Goal: Task Accomplishment & Management: Manage account settings

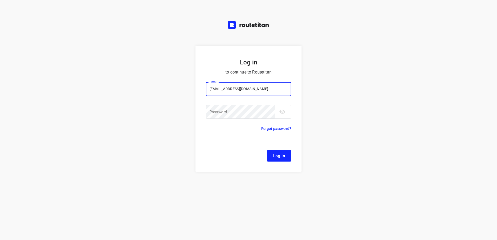
type input "[EMAIL_ADDRESS][DOMAIN_NAME]"
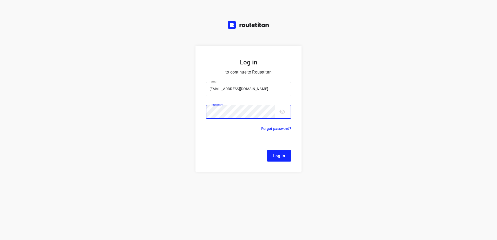
click at [267, 150] on button "Log In" at bounding box center [279, 155] width 24 height 11
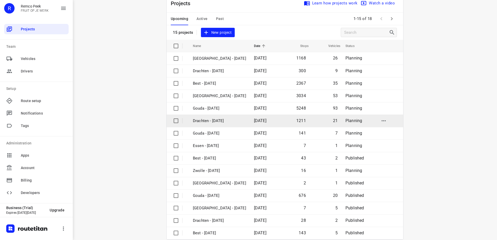
scroll to position [23, 0]
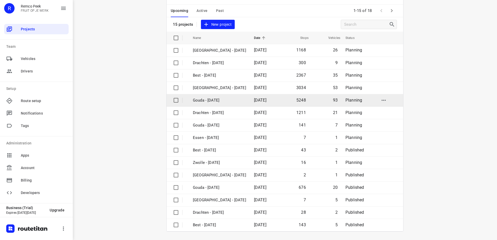
click at [218, 102] on p "Gouda - [DATE]" at bounding box center [219, 100] width 53 height 6
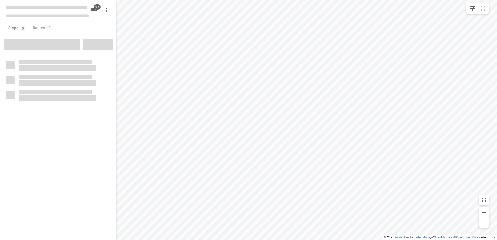
checkbox input "true"
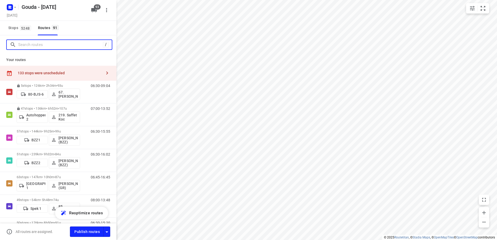
click at [48, 44] on input "Search routes" at bounding box center [60, 45] width 85 height 8
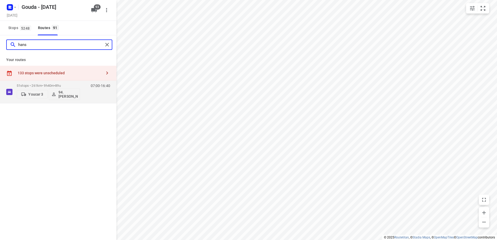
type input "hans"
click at [87, 74] on div "133 stops were unscheduled" at bounding box center [60, 73] width 84 height 4
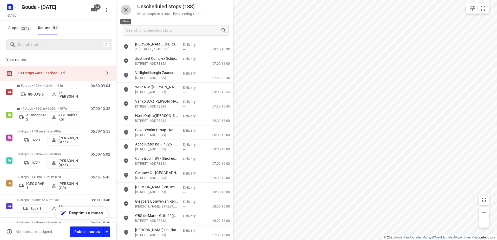
click at [123, 10] on icon "button" at bounding box center [126, 10] width 6 height 6
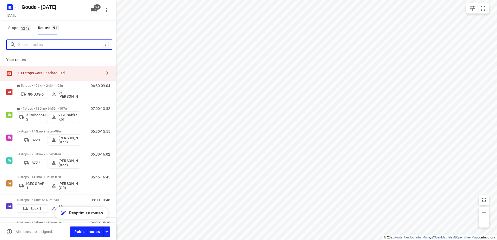
click at [59, 45] on input "Search routes" at bounding box center [60, 45] width 85 height 8
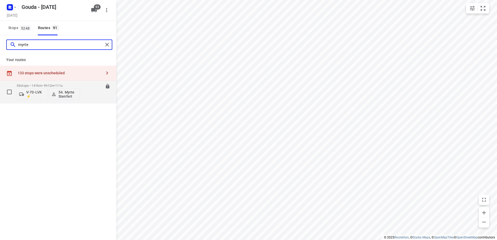
type input "myrte"
click at [35, 84] on p "53 stops • 141km • 9h12m • 111u" at bounding box center [48, 86] width 63 height 4
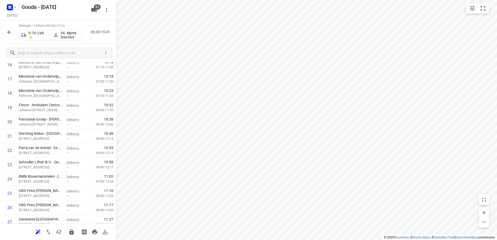
scroll to position [364, 0]
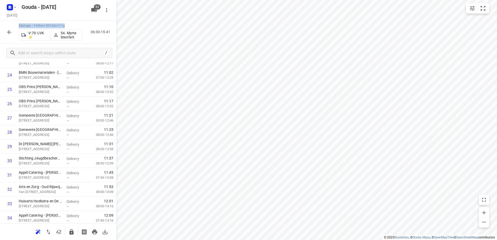
drag, startPoint x: 70, startPoint y: 25, endPoint x: 17, endPoint y: 26, distance: 52.7
click at [17, 26] on div "53 stops • 141km • 9h12m • 111u V-70-LVK ⚡ 54. Myrte Stenfert 06:30-15:41" at bounding box center [58, 32] width 116 height 23
copy p "53 stops • 141km • 9h12m • 111u"
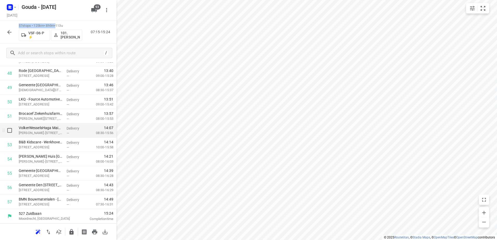
scroll to position [605, 0]
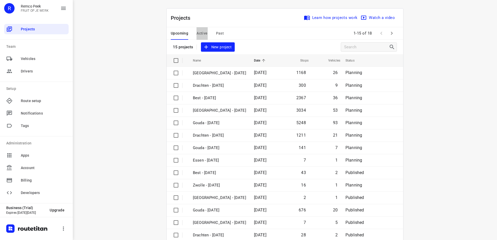
click at [197, 30] on button "Active" at bounding box center [201, 33] width 11 height 12
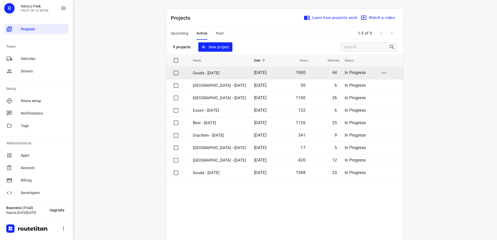
click at [217, 71] on p "Gouda - Wednesday" at bounding box center [219, 73] width 53 height 6
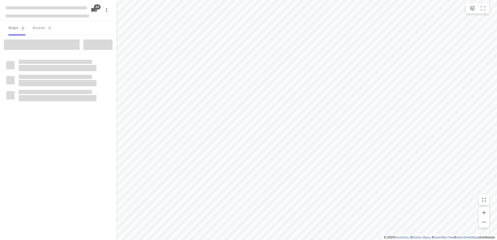
checkbox input "true"
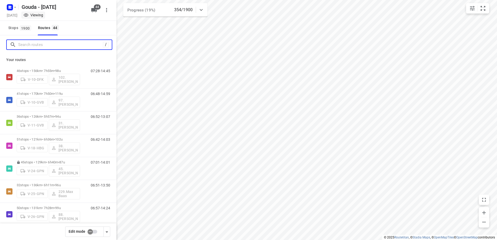
click at [88, 47] on input "Search routes" at bounding box center [60, 45] width 85 height 8
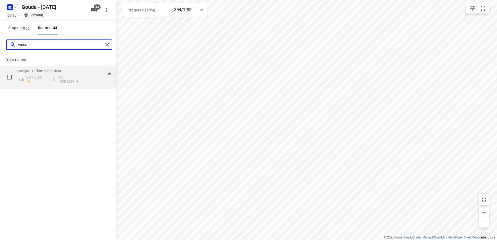
type input "wess"
click at [61, 72] on span "100u" at bounding box center [57, 71] width 8 height 4
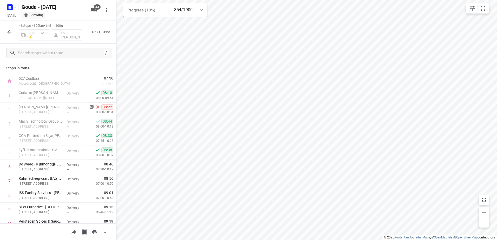
click at [7, 36] on button "button" at bounding box center [9, 32] width 10 height 10
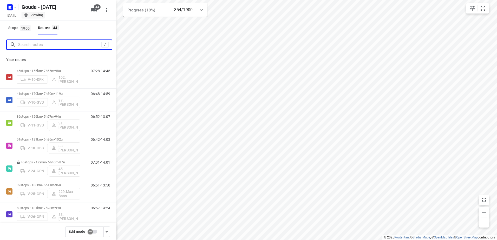
click at [45, 48] on input "Search routes" at bounding box center [59, 45] width 83 height 8
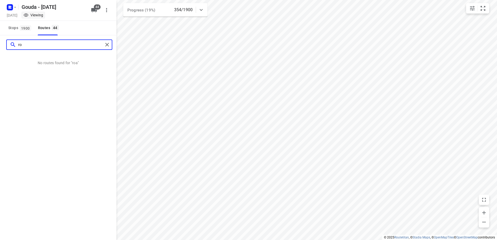
type input "r"
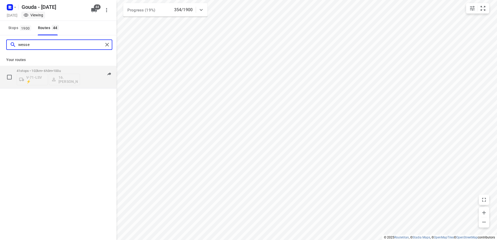
type input "wesse"
click at [58, 69] on div "41 stops • 102km • 6h3m • 100u V-71-LSV ⚡ 16.Wessel Langhorst" at bounding box center [48, 77] width 63 height 22
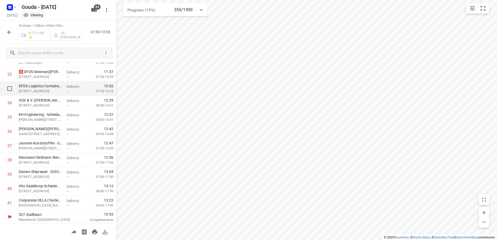
scroll to position [465, 0]
click at [12, 29] on icon "button" at bounding box center [9, 32] width 6 height 6
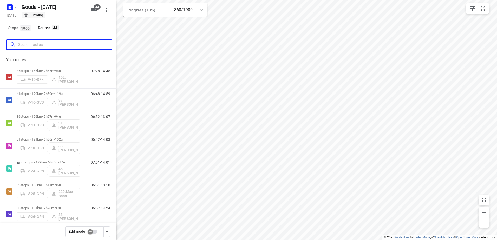
click at [37, 46] on input "Search routes" at bounding box center [65, 45] width 94 height 8
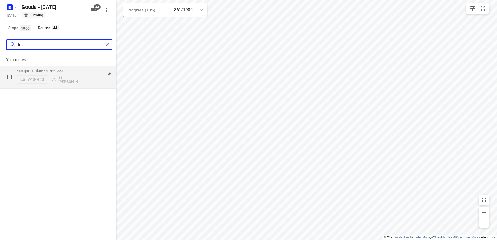
type input "iris"
click at [63, 70] on span "102u" at bounding box center [59, 71] width 8 height 4
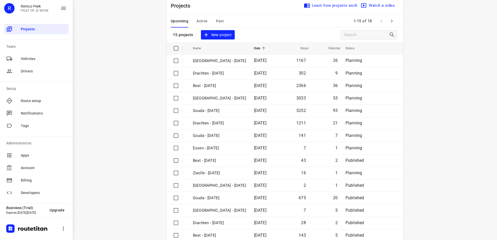
scroll to position [23, 0]
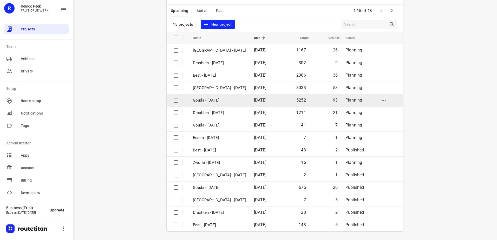
click at [209, 102] on p "Gouda - [DATE]" at bounding box center [219, 100] width 53 height 6
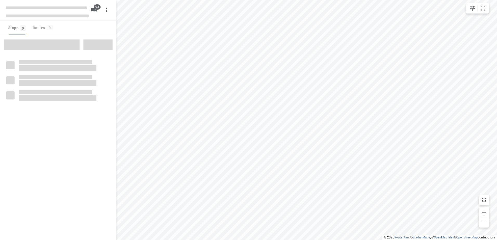
checkbox input "true"
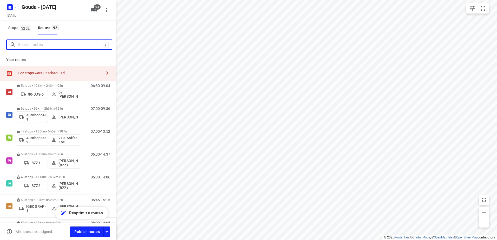
click at [43, 47] on input "Search routes" at bounding box center [60, 45] width 85 height 8
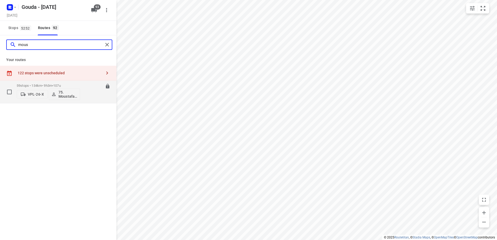
type input "mous"
click at [35, 87] on p "59 stops • 134km • 9h3m • 107u" at bounding box center [48, 86] width 63 height 4
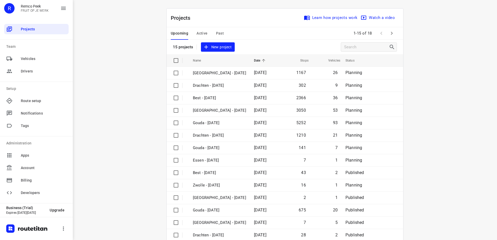
click at [203, 32] on span "Active" at bounding box center [201, 33] width 11 height 6
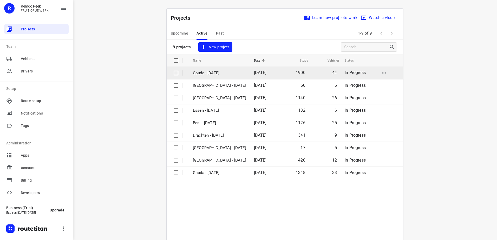
click at [221, 75] on p "Gouda - Wednesday" at bounding box center [219, 73] width 53 height 6
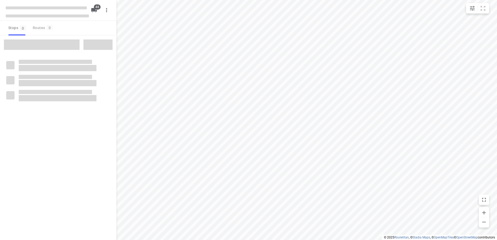
checkbox input "true"
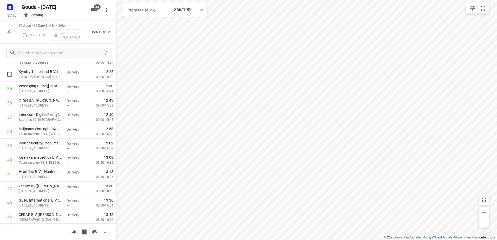
scroll to position [594, 0]
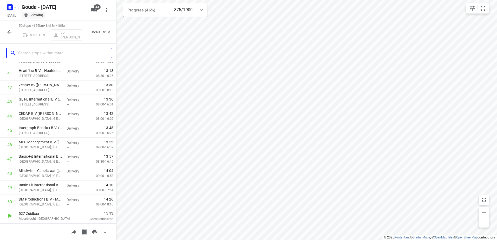
click at [75, 53] on input "text" at bounding box center [65, 53] width 94 height 8
click at [13, 33] on button "button" at bounding box center [9, 32] width 10 height 10
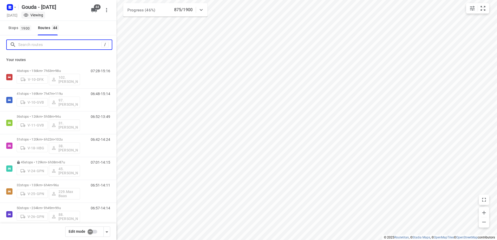
click at [30, 46] on input "Search routes" at bounding box center [59, 45] width 83 height 8
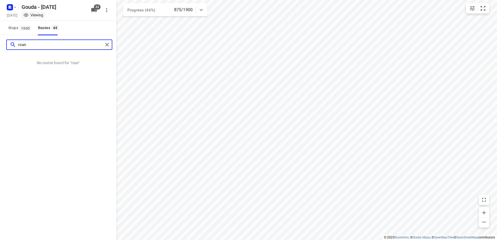
drag, startPoint x: 19, startPoint y: 42, endPoint x: 9, endPoint y: 38, distance: 10.9
click at [11, 39] on div "roan" at bounding box center [59, 44] width 106 height 10
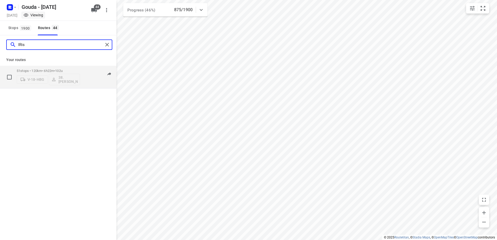
type input "IRis"
click at [49, 70] on p "51 stops • 120km • 6h22m • 102u" at bounding box center [48, 71] width 63 height 4
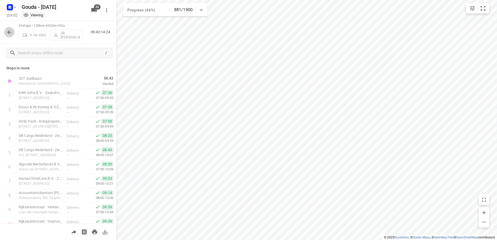
click at [12, 32] on button "button" at bounding box center [9, 32] width 10 height 10
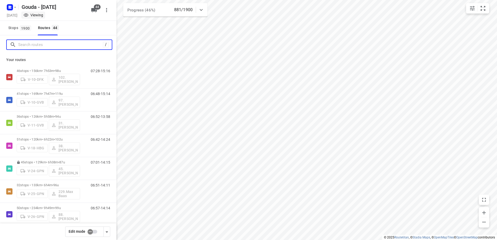
click at [39, 46] on input "Search routes" at bounding box center [60, 45] width 85 height 8
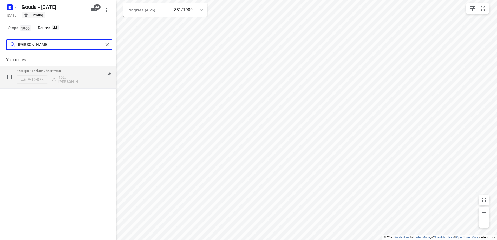
type input "vincent"
click at [47, 72] on p "46 stops • 156km • 7h53m • 98u" at bounding box center [48, 71] width 63 height 4
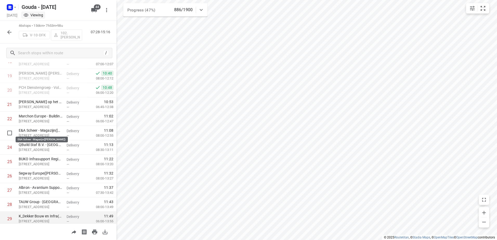
scroll to position [303, 0]
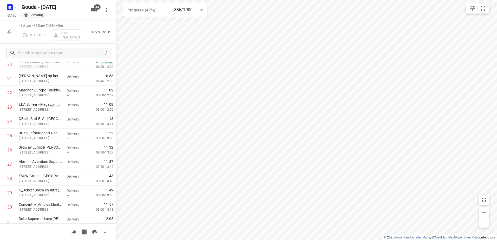
click at [4, 32] on button "button" at bounding box center [9, 32] width 10 height 10
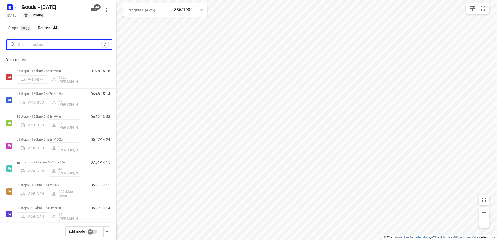
click at [34, 44] on input "Search routes" at bounding box center [59, 45] width 83 height 8
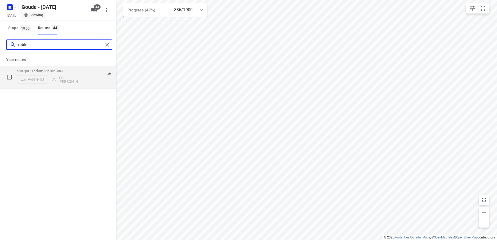
type input "robin"
click at [29, 70] on p "58 stops • 156km • 8h58m • 106u" at bounding box center [48, 71] width 63 height 4
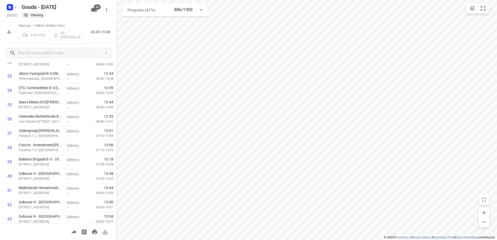
scroll to position [474, 0]
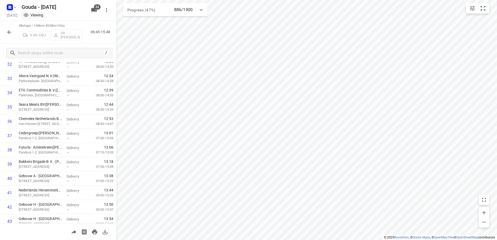
click at [13, 32] on button "button" at bounding box center [9, 32] width 10 height 10
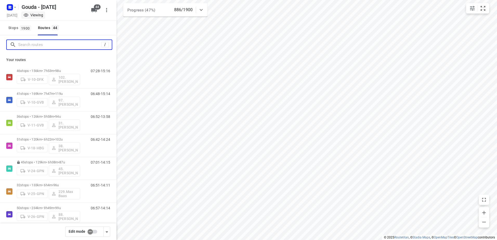
click at [45, 47] on input "Search routes" at bounding box center [59, 45] width 83 height 8
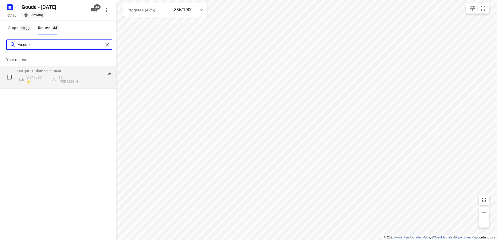
type input "wesse"
click at [50, 70] on p "41 stops • 101km • 6h0m • 100u" at bounding box center [48, 71] width 63 height 4
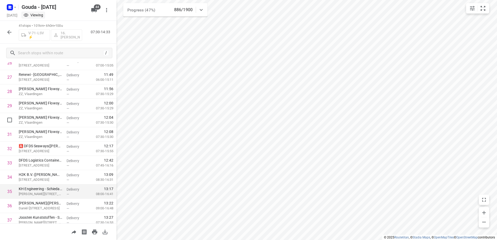
scroll to position [465, 0]
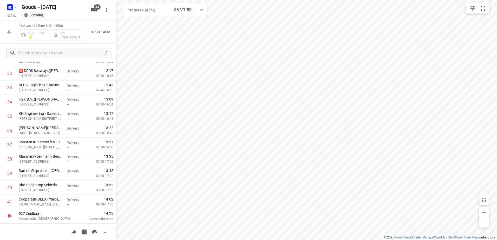
click at [10, 28] on button "button" at bounding box center [9, 32] width 10 height 10
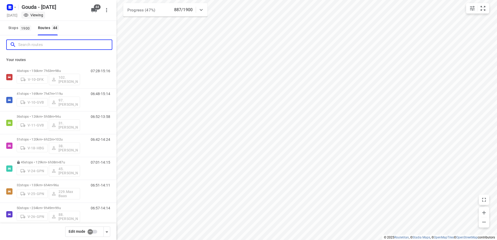
click at [47, 47] on input "Search routes" at bounding box center [65, 45] width 94 height 8
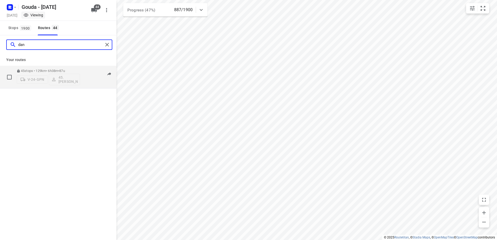
type input "dan"
click at [58, 68] on div "45 stops • 129km • 6h38m • 87u V-24-GPN 45.Daniël van der Maas" at bounding box center [48, 77] width 63 height 22
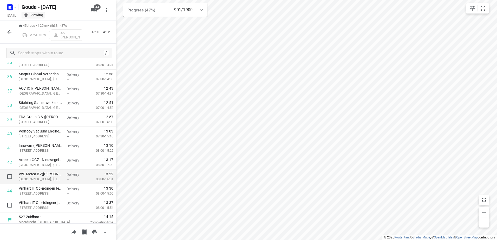
scroll to position [522, 0]
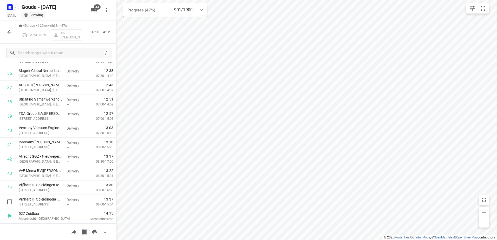
click at [6, 35] on button "button" at bounding box center [9, 32] width 10 height 10
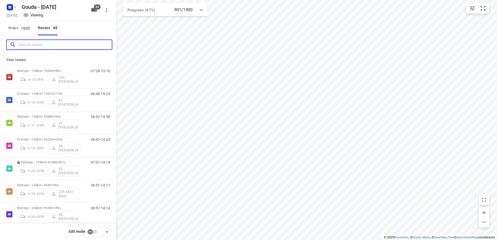
click at [31, 43] on input "Search routes" at bounding box center [65, 45] width 94 height 8
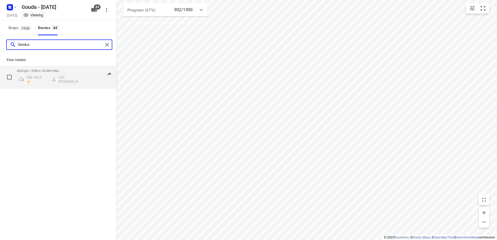
type input "femke"
click at [45, 68] on div "43 stops • 99km • 5h48m • 88u VSF-04-P ⚡ 107.Femke Bogaards" at bounding box center [48, 77] width 63 height 22
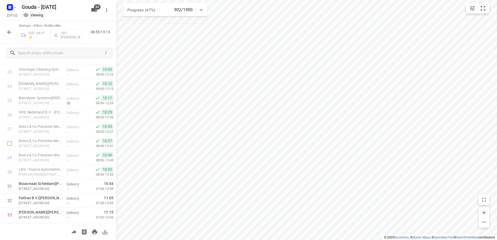
scroll to position [494, 0]
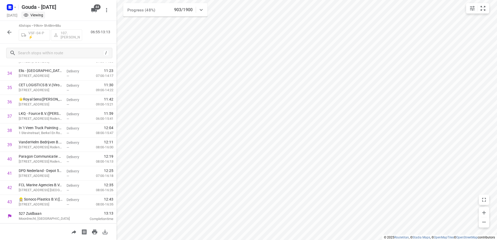
click at [8, 33] on icon "button" at bounding box center [9, 32] width 6 height 6
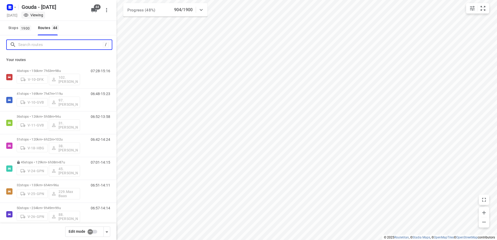
click at [36, 48] on input "Search routes" at bounding box center [60, 45] width 85 height 8
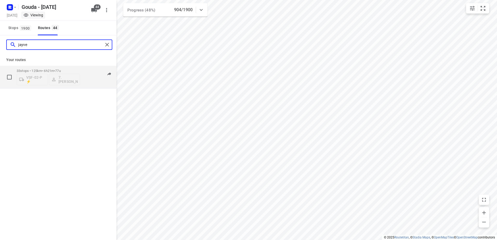
type input "jayve"
click at [34, 71] on p "33 stops • 125km • 6h21m • 77u" at bounding box center [48, 71] width 63 height 4
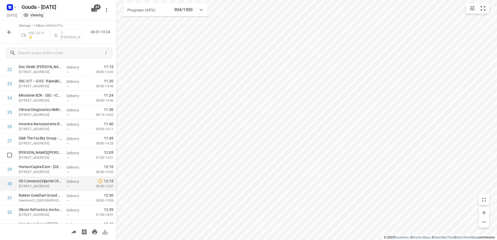
scroll to position [351, 0]
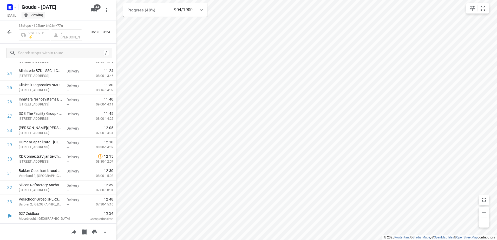
click at [7, 33] on icon "button" at bounding box center [9, 32] width 6 height 6
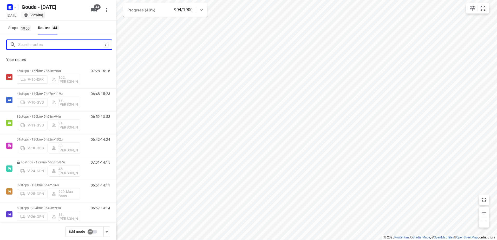
click at [49, 45] on input "Search routes" at bounding box center [60, 45] width 85 height 8
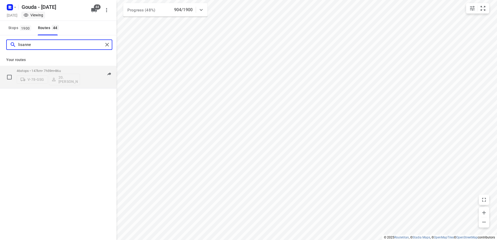
type input "lisanne"
click at [46, 69] on p "46 stops • 147km • 7h59m • 86u" at bounding box center [48, 71] width 63 height 4
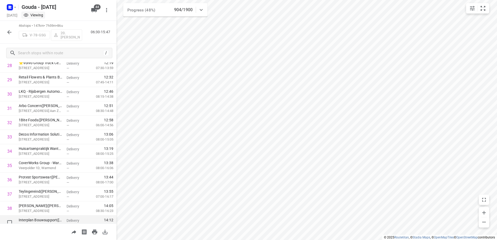
scroll to position [536, 0]
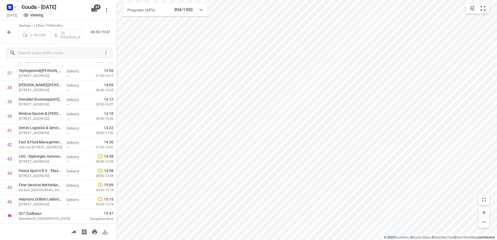
click at [6, 34] on icon "button" at bounding box center [9, 32] width 6 height 6
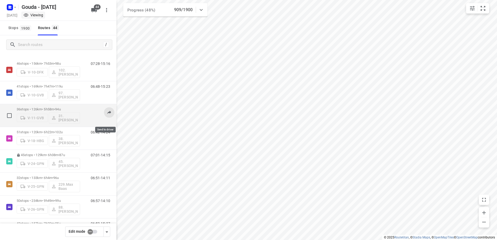
scroll to position [0, 0]
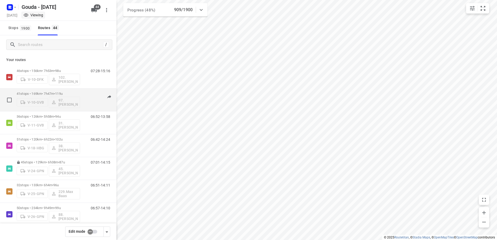
click at [62, 92] on span "119u" at bounding box center [59, 94] width 8 height 4
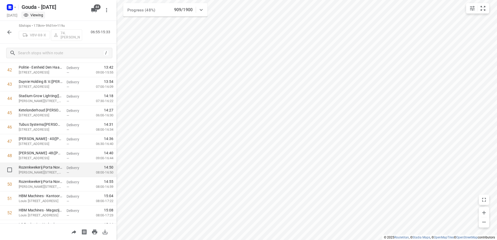
scroll to position [636, 0]
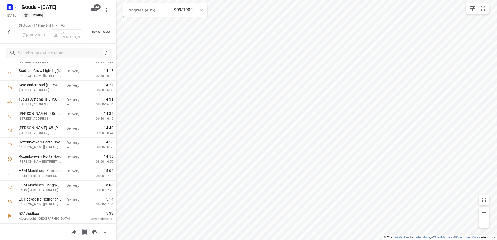
click at [2, 27] on div "53 stops • 173km • 9h31m • 119u VBV-88-X 74.Edwin van Riemsdijk 06:55-15:33" at bounding box center [58, 32] width 116 height 23
click at [9, 32] on icon "button" at bounding box center [9, 32] width 6 height 6
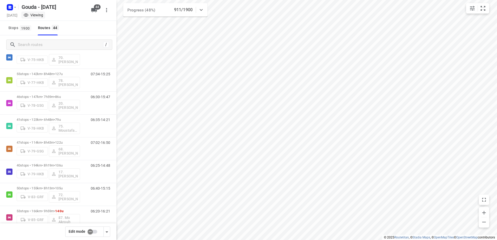
scroll to position [494, 0]
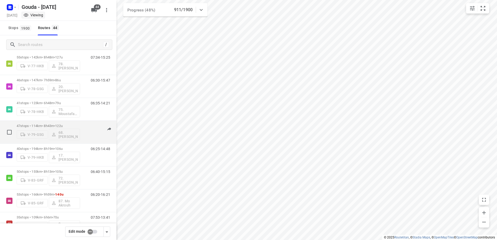
click at [80, 123] on div "47 stops • 114km • 8h43m • 122u V-79-GSG 68.Jay Jairam 07:02-16:50" at bounding box center [67, 132] width 100 height 22
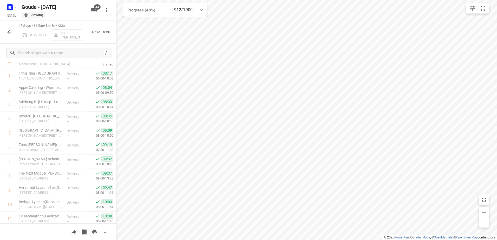
scroll to position [0, 0]
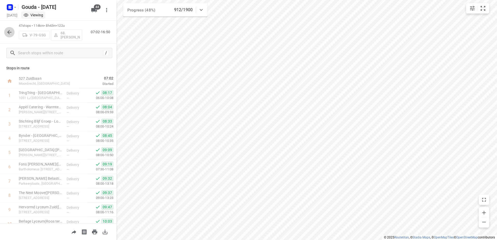
click at [10, 29] on button "button" at bounding box center [9, 32] width 10 height 10
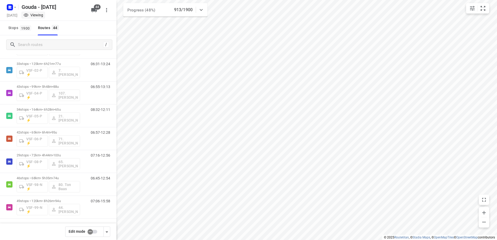
scroll to position [853, 0]
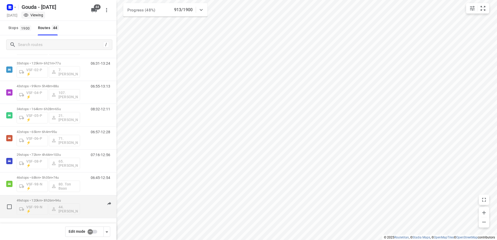
click at [64, 197] on div "49 stops • 120km • 8h26m • 94u VSF-99-N ⚡ 44. Lennard Horn" at bounding box center [48, 207] width 63 height 22
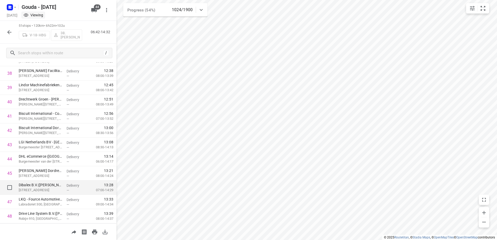
scroll to position [608, 0]
click at [8, 32] on icon "button" at bounding box center [9, 32] width 4 height 4
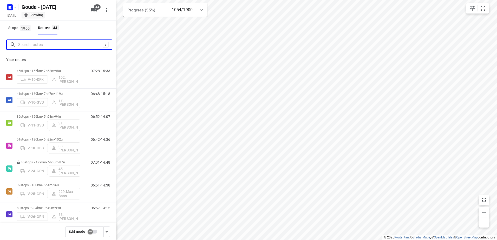
click at [64, 47] on input "Search routes" at bounding box center [60, 45] width 85 height 8
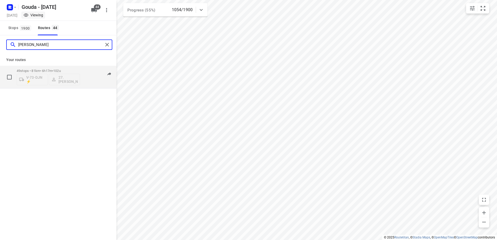
type input "monika"
click at [56, 68] on div "49 stops • 81km • 6h17m • 102u V-73-DJN ⚡ 27.Monika Rola" at bounding box center [48, 77] width 63 height 22
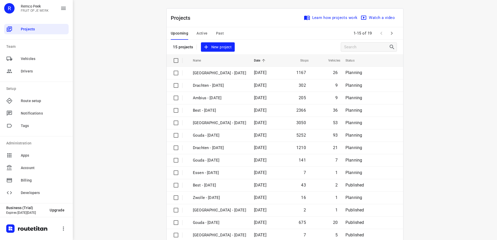
click at [201, 33] on span "Active" at bounding box center [201, 33] width 11 height 6
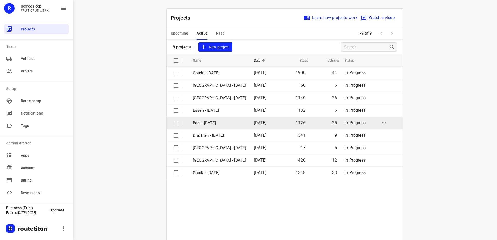
click at [213, 126] on p "Best - Wednesday" at bounding box center [219, 123] width 53 height 6
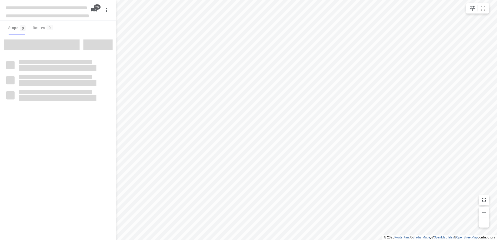
checkbox input "true"
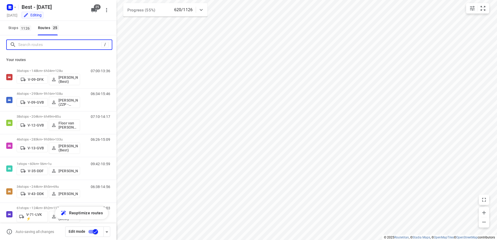
click at [76, 48] on input "Search routes" at bounding box center [59, 45] width 83 height 8
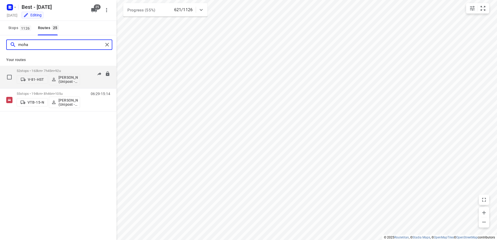
type input "moha"
click at [70, 70] on p "52 stops • 163km • 7h45m • 92u" at bounding box center [48, 71] width 63 height 4
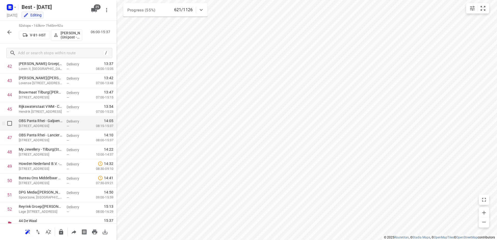
scroll to position [622, 0]
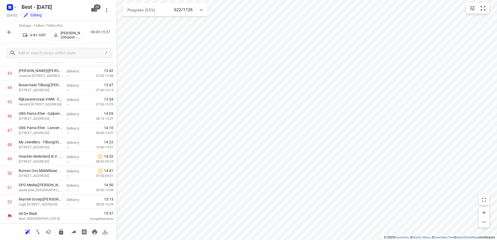
click at [8, 31] on icon "button" at bounding box center [9, 32] width 4 height 4
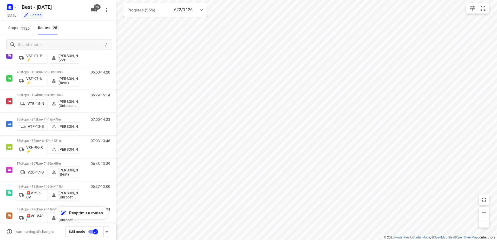
scroll to position [419, 0]
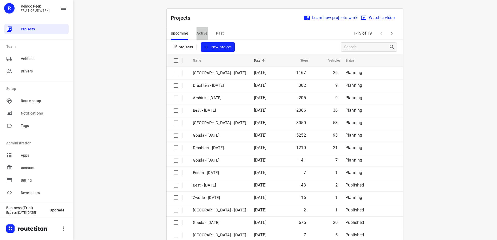
click at [198, 32] on span "Active" at bounding box center [201, 33] width 11 height 6
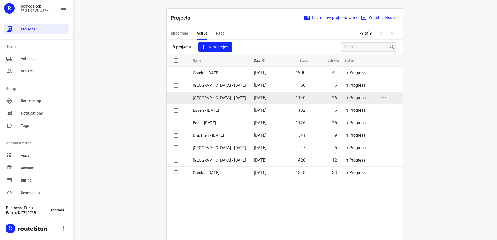
click at [215, 96] on p "[GEOGRAPHIC_DATA] - [DATE]" at bounding box center [219, 98] width 53 height 6
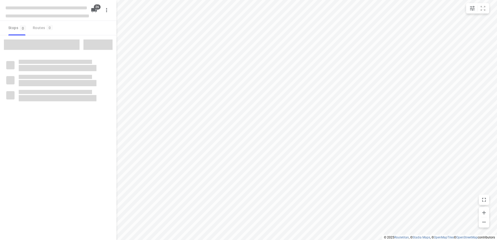
checkbox input "true"
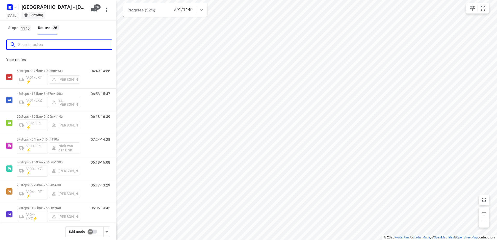
click at [38, 43] on input "Search routes" at bounding box center [65, 45] width 94 height 8
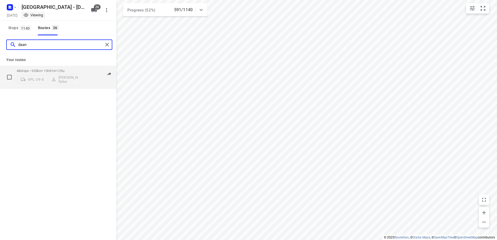
type input "daan"
click at [43, 69] on p "48 stops • 333km • 10h31m • 125u" at bounding box center [48, 71] width 63 height 4
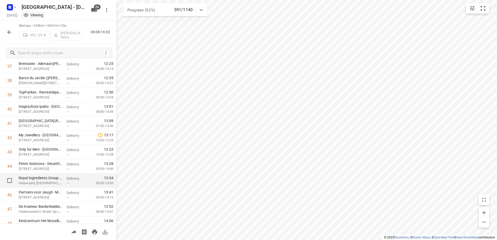
scroll to position [565, 0]
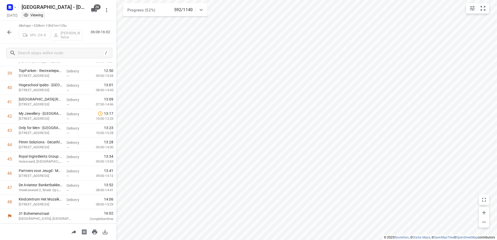
click at [10, 32] on icon "button" at bounding box center [9, 32] width 4 height 4
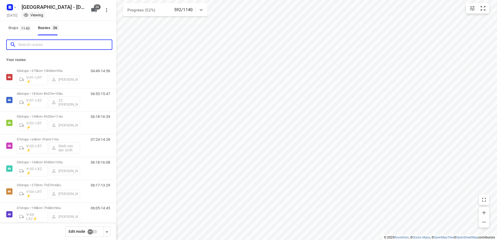
click at [60, 46] on input "Search routes" at bounding box center [65, 45] width 94 height 8
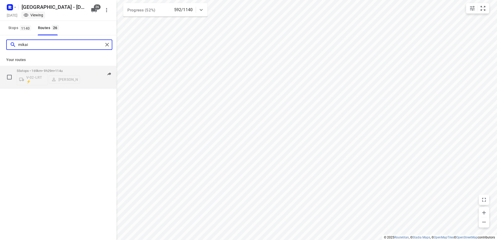
type input "mikai"
click at [70, 69] on div "55 stops • 169km • 9h29m • 114u V-02-LRT ⚡ [PERSON_NAME]" at bounding box center [48, 77] width 63 height 22
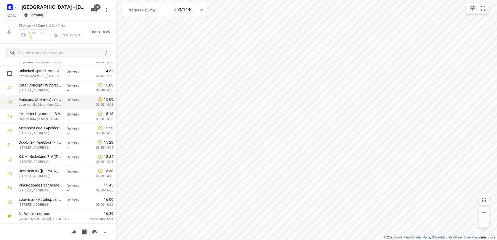
scroll to position [665, 0]
click at [11, 29] on icon "button" at bounding box center [9, 32] width 6 height 6
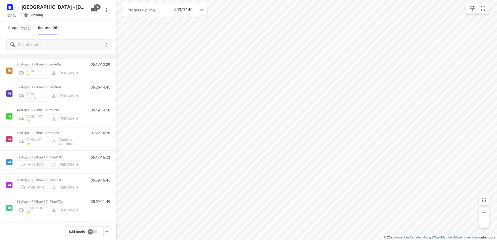
scroll to position [130, 0]
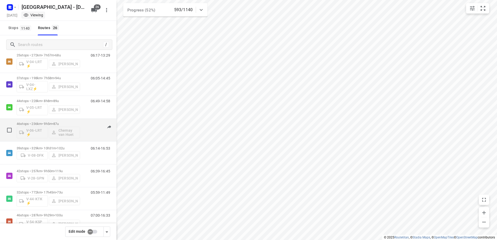
click at [59, 122] on span "87u" at bounding box center [55, 124] width 5 height 4
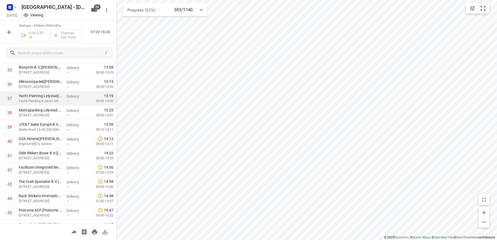
scroll to position [526, 0]
click at [6, 30] on button "button" at bounding box center [9, 32] width 10 height 10
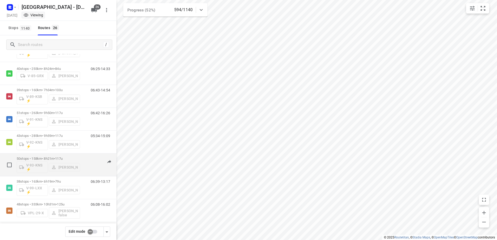
scroll to position [416, 0]
click at [62, 158] on span "117u" at bounding box center [59, 158] width 8 height 4
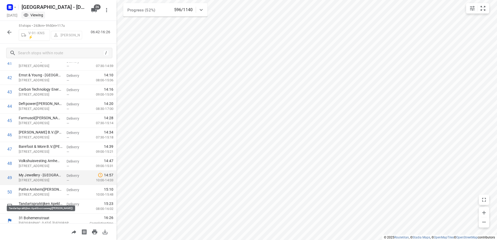
scroll to position [608, 0]
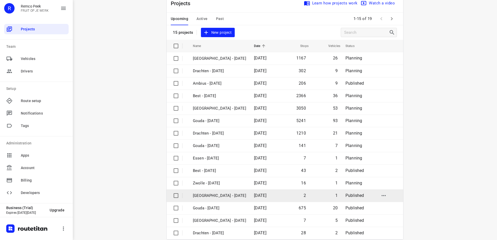
scroll to position [23, 0]
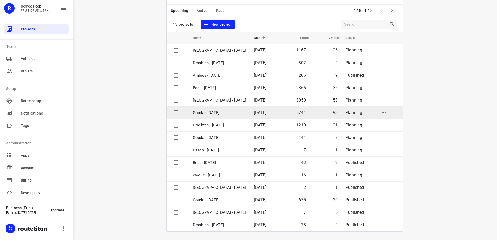
click at [228, 112] on p "Gouda - [DATE]" at bounding box center [219, 113] width 53 height 6
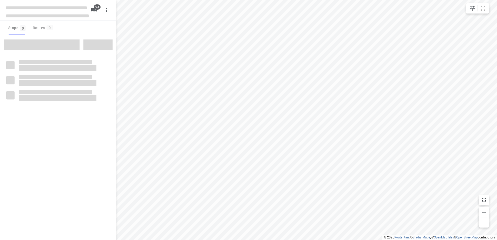
checkbox input "true"
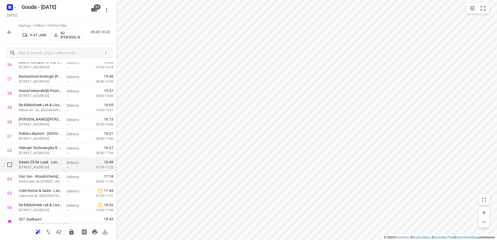
scroll to position [837, 0]
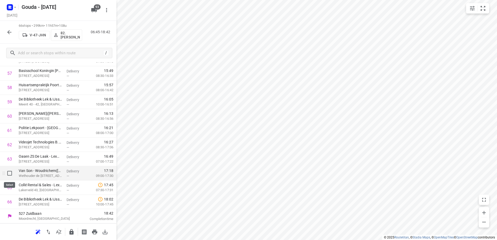
click at [10, 176] on input "checkbox" at bounding box center [9, 173] width 10 height 10
checkbox input "true"
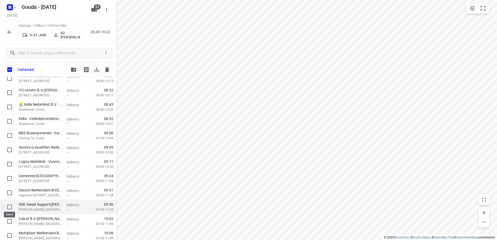
scroll to position [130, 0]
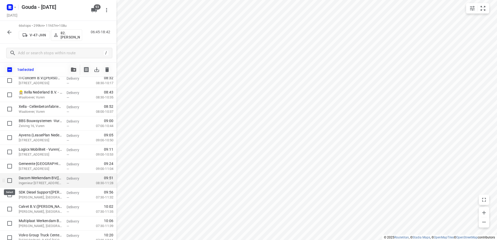
click at [7, 179] on input "checkbox" at bounding box center [9, 180] width 10 height 10
checkbox input "true"
click at [7, 197] on input "checkbox" at bounding box center [9, 195] width 10 height 10
checkbox input "true"
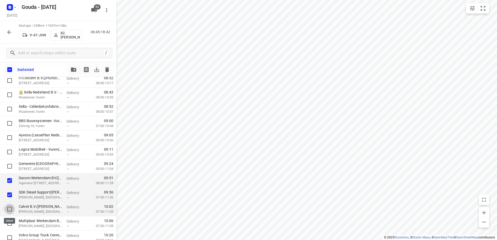
click at [9, 210] on input "checkbox" at bounding box center [9, 209] width 10 height 10
checkbox input "true"
click at [9, 223] on input "checkbox" at bounding box center [9, 223] width 10 height 10
checkbox input "true"
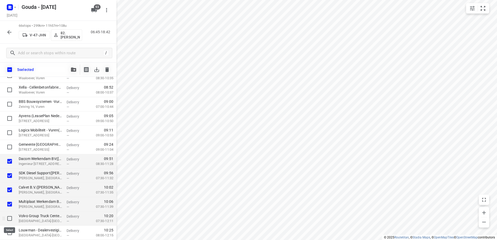
scroll to position [156, 0]
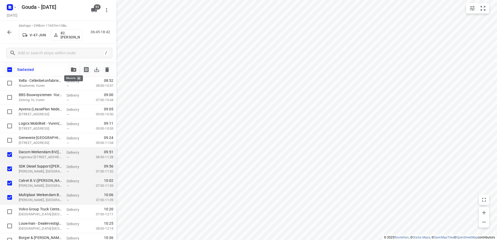
click at [74, 71] on icon "button" at bounding box center [73, 70] width 5 height 4
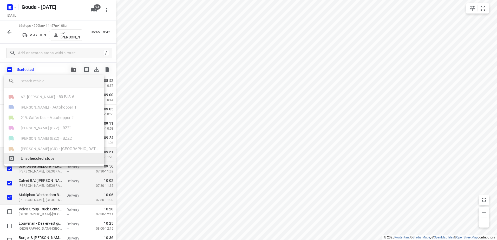
click at [65, 156] on span "Unscheduled stops" at bounding box center [60, 159] width 79 height 6
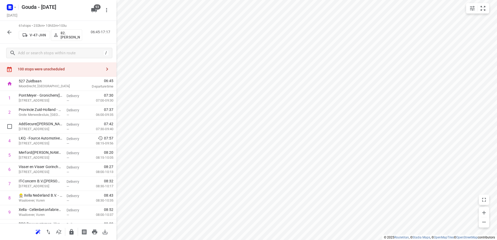
scroll to position [0, 0]
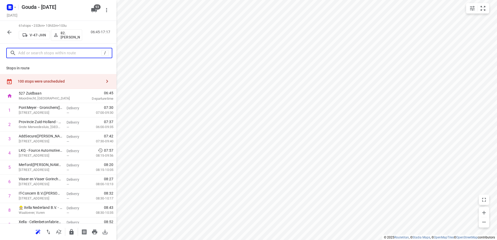
click at [44, 50] on input "text" at bounding box center [59, 53] width 83 height 8
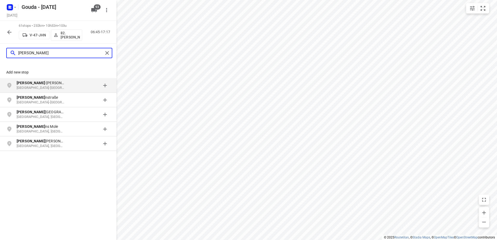
type input "jesse"
click at [7, 32] on icon "button" at bounding box center [9, 32] width 6 height 6
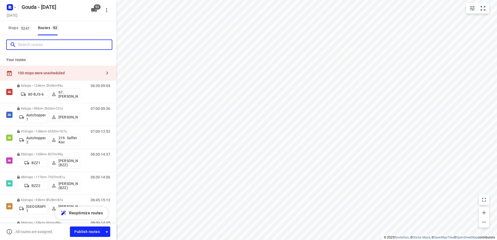
click at [45, 47] on input "Search routes" at bounding box center [65, 45] width 94 height 8
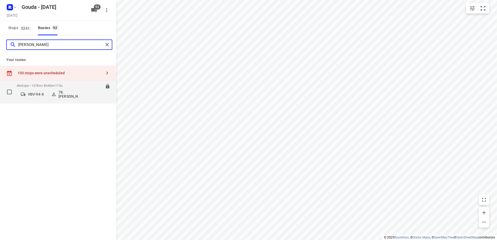
type input "jesse"
click at [54, 84] on p "46 stops • 167km • 8h40m • 115u" at bounding box center [48, 86] width 63 height 4
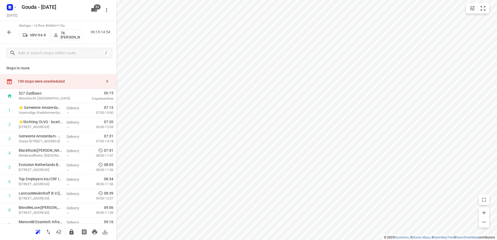
click at [10, 28] on button "button" at bounding box center [9, 32] width 10 height 10
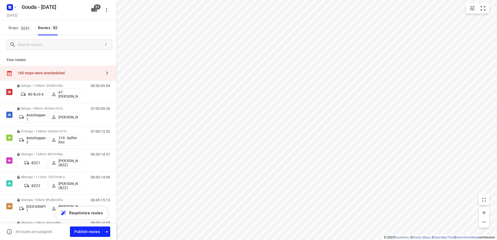
click at [42, 50] on div "/" at bounding box center [58, 44] width 116 height 19
click at [46, 48] on input "Search routes" at bounding box center [65, 45] width 94 height 8
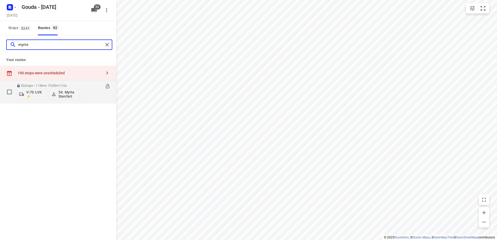
type input "myrte"
click at [47, 82] on div "52 stops • 113km • 7h29m • 110u V-70-LVK ⚡ 54. Myrte Stenfert" at bounding box center [48, 92] width 63 height 22
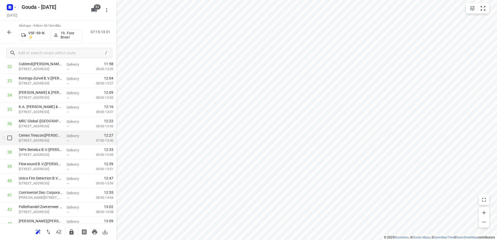
scroll to position [508, 0]
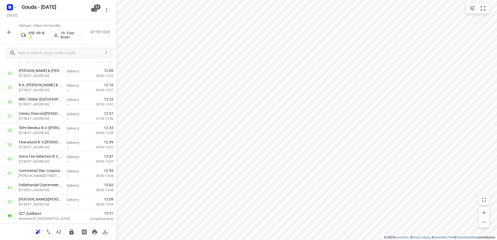
click at [13, 33] on button "button" at bounding box center [9, 32] width 10 height 10
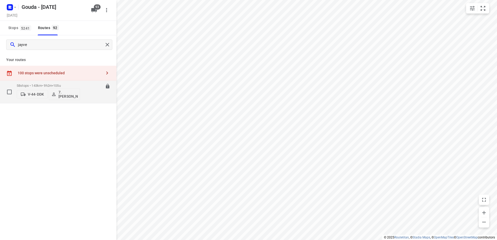
type input "jayve"
click at [53, 85] on span "•" at bounding box center [52, 86] width 1 height 4
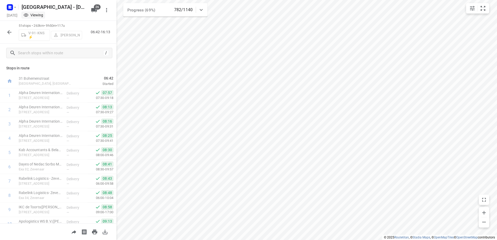
scroll to position [608, 0]
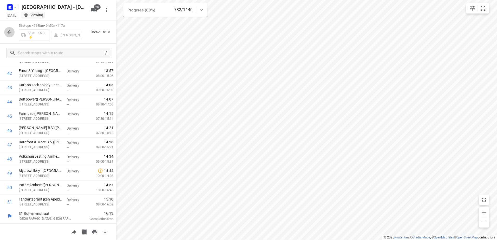
click at [11, 32] on icon "button" at bounding box center [9, 32] width 4 height 4
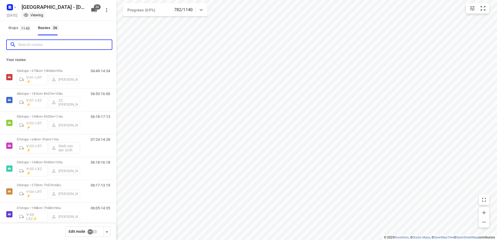
click at [31, 41] on input "Search routes" at bounding box center [65, 45] width 94 height 8
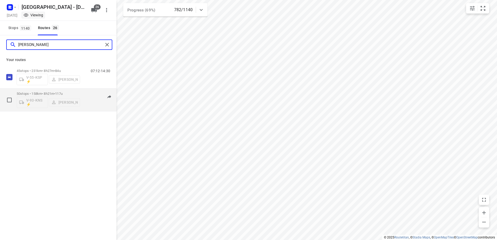
type input "[PERSON_NAME]"
click at [69, 93] on p "50 stops • 158km • 8h21m • 117u" at bounding box center [48, 94] width 63 height 4
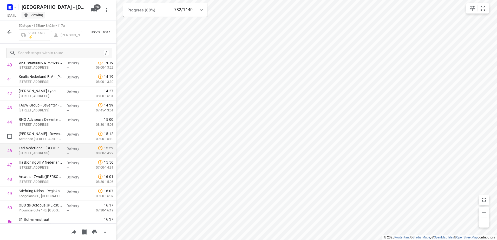
scroll to position [594, 0]
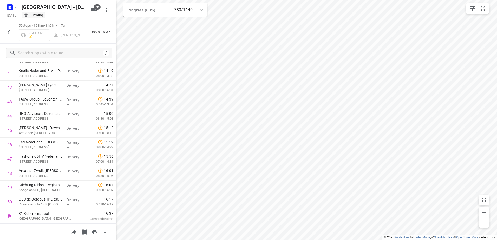
click at [10, 31] on icon "button" at bounding box center [9, 32] width 6 height 6
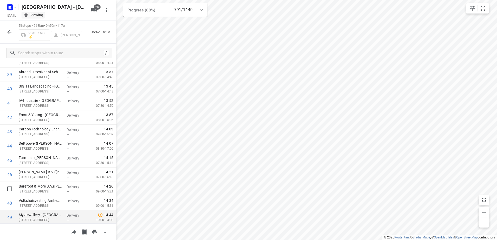
scroll to position [608, 0]
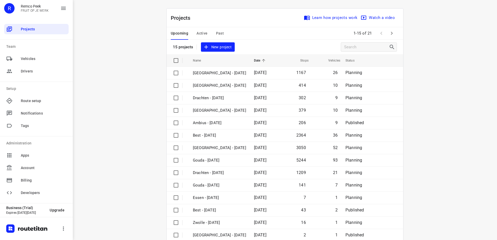
click at [201, 33] on span "Active" at bounding box center [201, 33] width 11 height 6
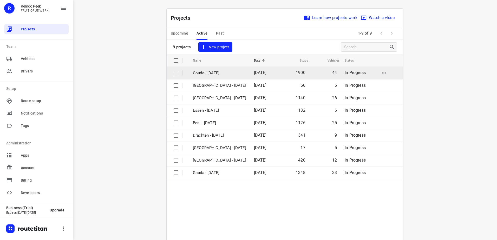
click at [219, 75] on p "Gouda - [DATE]" at bounding box center [219, 73] width 53 height 6
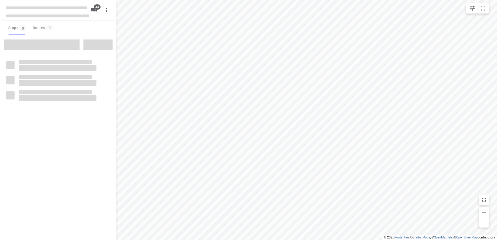
checkbox input "true"
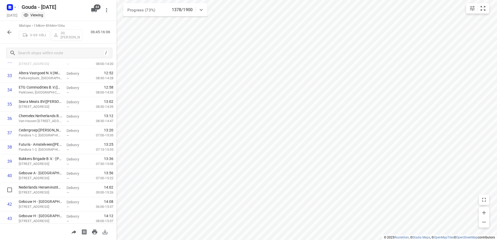
scroll to position [474, 0]
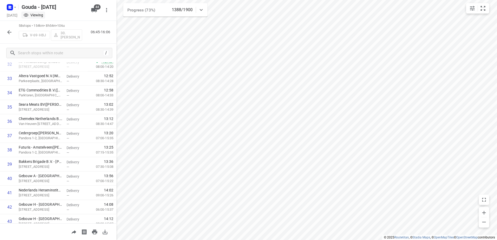
click at [8, 32] on icon "button" at bounding box center [9, 32] width 4 height 4
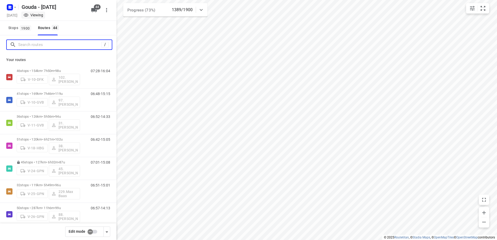
click at [37, 47] on input "Search routes" at bounding box center [59, 45] width 83 height 8
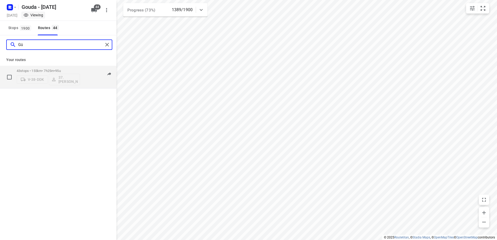
type input "Gü"
click at [41, 70] on p "43 stops • 155km • 7h25m • 95u" at bounding box center [48, 71] width 63 height 4
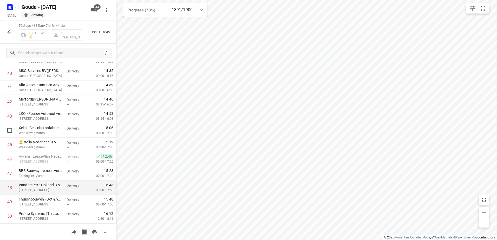
scroll to position [594, 0]
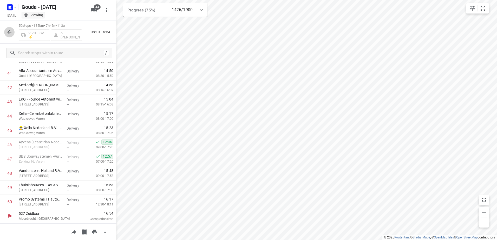
click at [12, 28] on button "button" at bounding box center [9, 32] width 10 height 10
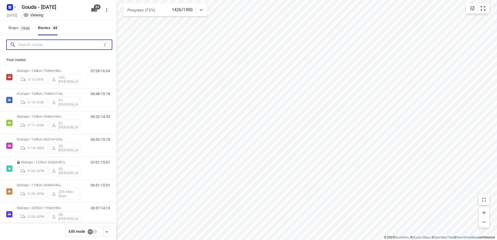
click at [37, 42] on input "Search routes" at bounding box center [59, 45] width 83 height 8
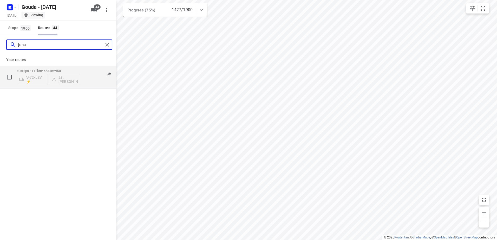
type input "joha"
click at [41, 72] on p "40 stops • 112km • 6h44m • 95u" at bounding box center [48, 71] width 63 height 4
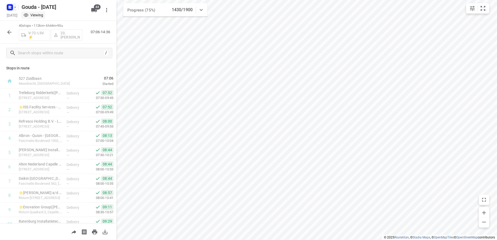
click at [11, 4] on rect "button" at bounding box center [10, 7] width 6 height 6
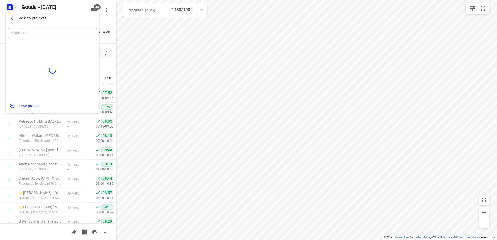
click at [25, 18] on p "Back to projects" at bounding box center [31, 18] width 29 height 6
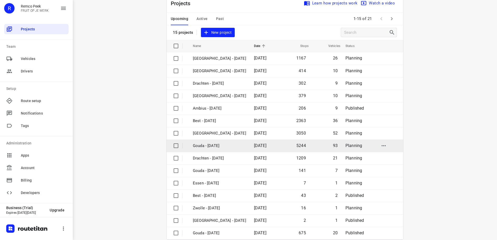
scroll to position [23, 0]
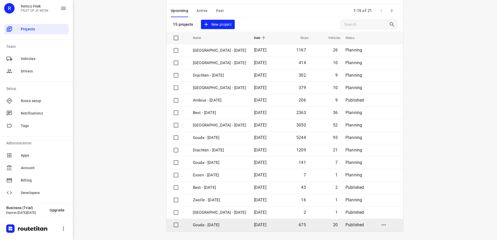
click at [213, 228] on p "Gouda - [DATE]" at bounding box center [219, 225] width 53 height 6
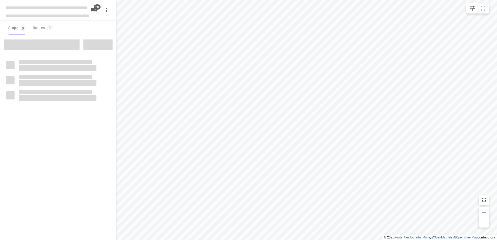
checkbox input "true"
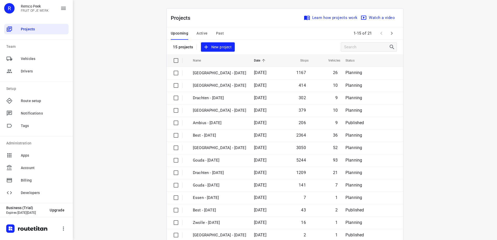
click at [201, 31] on span "Active" at bounding box center [201, 33] width 11 height 6
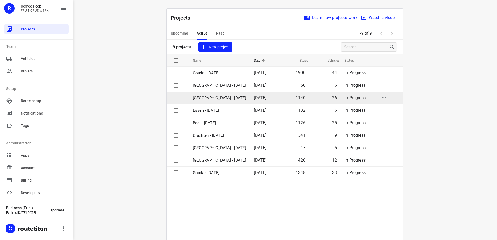
click at [222, 100] on p "[GEOGRAPHIC_DATA] - [DATE]" at bounding box center [219, 98] width 53 height 6
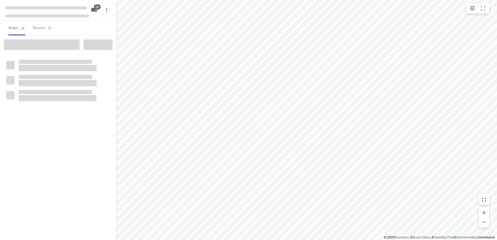
checkbox input "true"
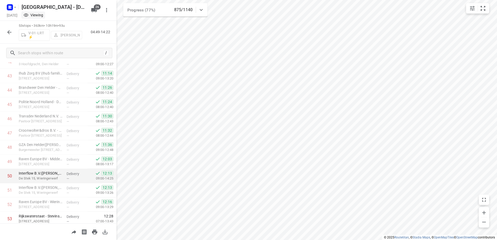
scroll to position [636, 0]
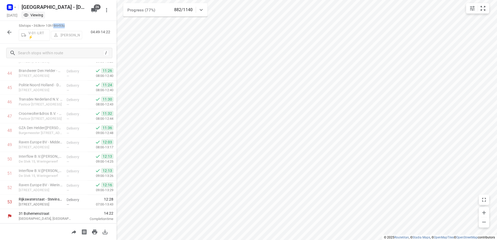
drag, startPoint x: 71, startPoint y: 27, endPoint x: 56, endPoint y: 26, distance: 14.3
click at [56, 26] on p "53 stops • 363km • 10h19m • 93u" at bounding box center [50, 25] width 63 height 5
click at [10, 34] on icon "button" at bounding box center [9, 32] width 6 height 6
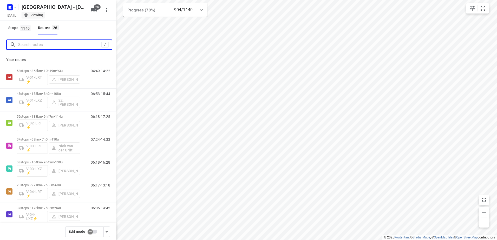
click at [47, 43] on input "Search routes" at bounding box center [59, 45] width 83 height 8
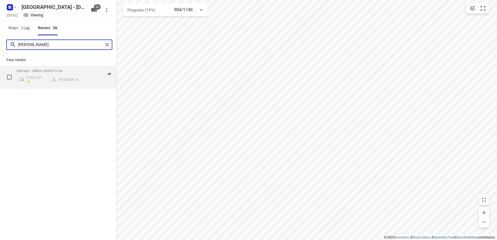
type input "[PERSON_NAME]"
click at [59, 67] on div "55 stops • 183km • 9h47m • 114u V-02-LRT ⚡ Mikai Warmelink" at bounding box center [48, 77] width 63 height 22
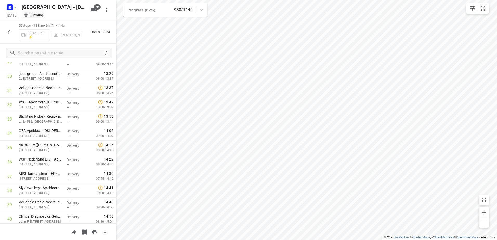
scroll to position [405, 0]
click at [96, 8] on span "26" at bounding box center [97, 6] width 7 height 5
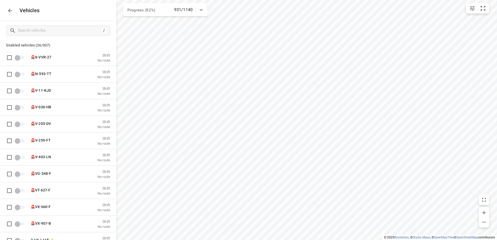
click at [6, 9] on button "button" at bounding box center [10, 10] width 10 height 10
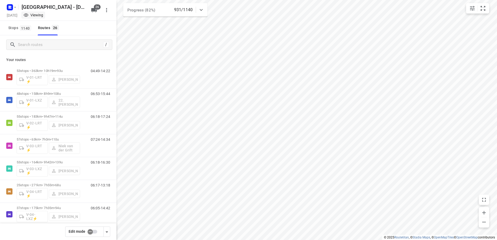
click at [91, 231] on input "checkbox" at bounding box center [90, 232] width 30 height 10
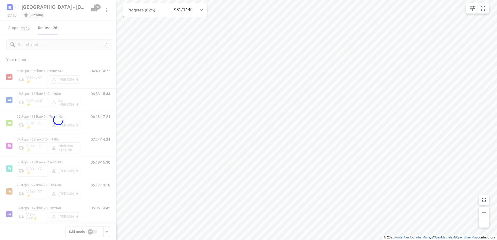
checkbox input "true"
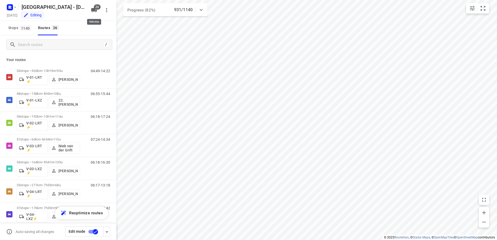
click at [96, 10] on icon "button" at bounding box center [94, 10] width 6 height 6
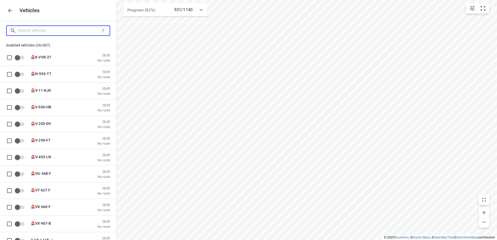
click at [81, 27] on input "Search vehicles" at bounding box center [58, 30] width 81 height 8
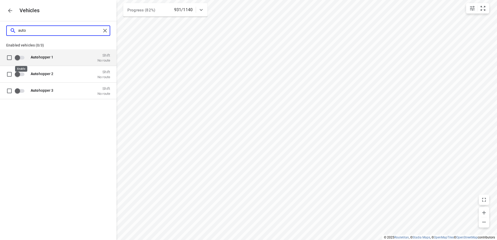
type input "auto"
click at [19, 60] on input "grid" at bounding box center [18, 57] width 30 height 10
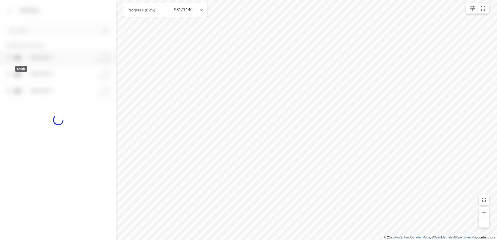
checkbox input "true"
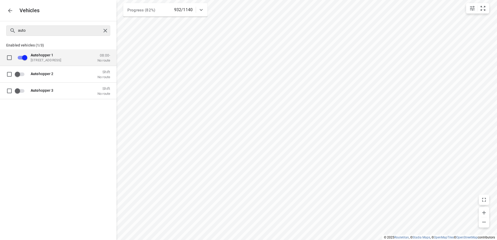
checkbox input "false"
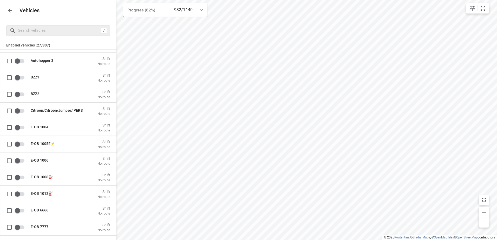
scroll to position [572, 0]
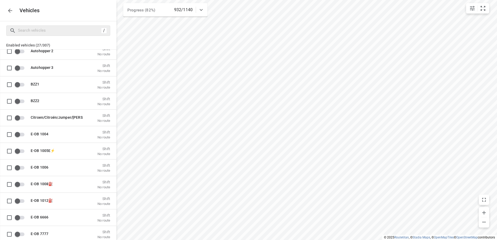
click at [9, 10] on icon "button" at bounding box center [10, 11] width 6 height 6
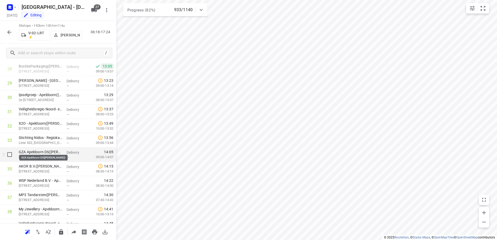
scroll to position [416, 0]
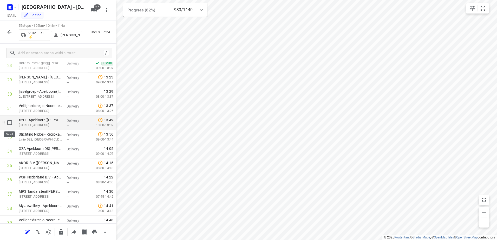
click at [11, 124] on input "checkbox" at bounding box center [9, 122] width 10 height 10
checkbox input "true"
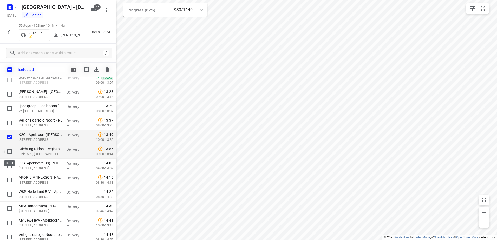
click at [8, 148] on input "checkbox" at bounding box center [9, 151] width 10 height 10
checkbox input "true"
click at [9, 166] on input "checkbox" at bounding box center [9, 166] width 10 height 10
checkbox input "true"
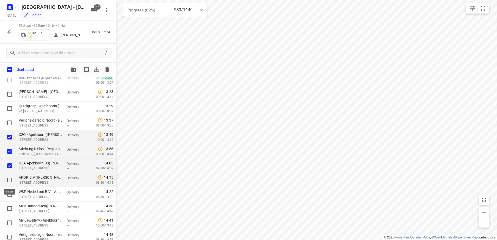
click at [10, 181] on input "checkbox" at bounding box center [9, 180] width 10 height 10
checkbox input "true"
click at [10, 198] on input "checkbox" at bounding box center [9, 194] width 10 height 10
checkbox input "true"
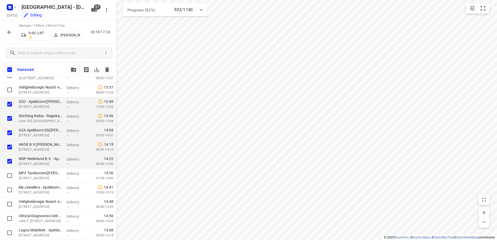
scroll to position [442, 0]
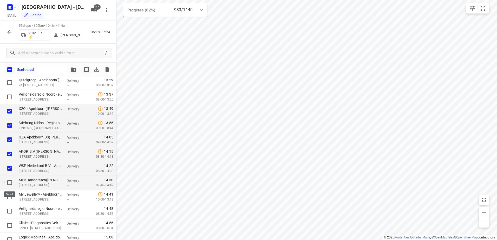
click at [12, 183] on input "checkbox" at bounding box center [9, 182] width 10 height 10
checkbox input "true"
click at [5, 195] on input "checkbox" at bounding box center [9, 197] width 10 height 10
checkbox input "true"
click at [75, 70] on icon "button" at bounding box center [73, 70] width 5 height 4
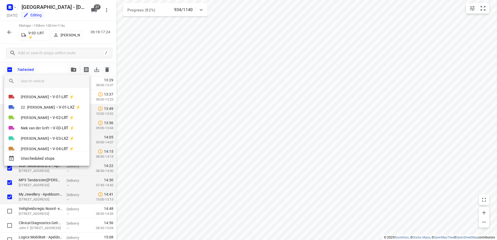
click at [65, 78] on input "search vehicle" at bounding box center [53, 81] width 64 height 8
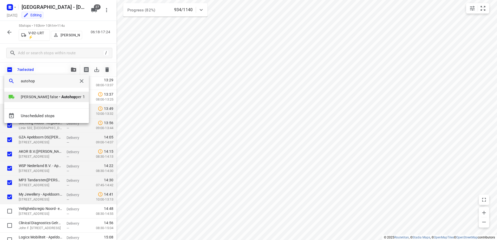
type input "autohop"
click at [61, 95] on b "Autohop" at bounding box center [68, 97] width 15 height 5
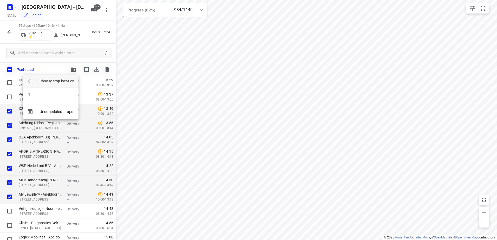
click at [58, 95] on li "1" at bounding box center [51, 95] width 56 height 10
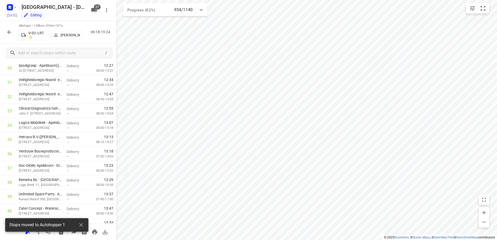
scroll to position [0, 0]
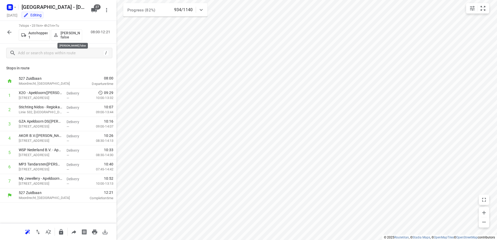
click at [63, 36] on p "[PERSON_NAME] false" at bounding box center [70, 35] width 19 height 8
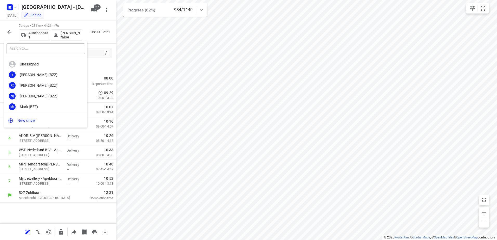
click at [54, 53] on input "text" at bounding box center [45, 48] width 78 height 11
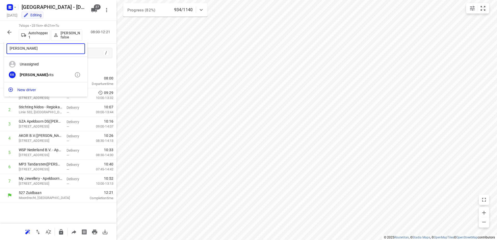
type input "Kim ki"
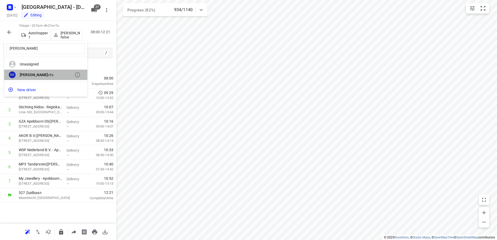
click at [38, 74] on div "Kim Ki vits" at bounding box center [47, 75] width 55 height 4
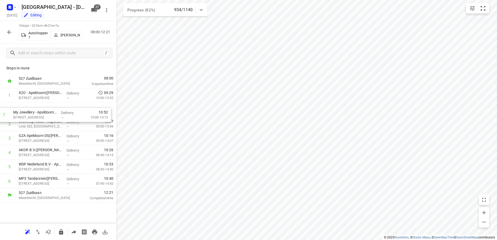
drag, startPoint x: 62, startPoint y: 177, endPoint x: 54, endPoint y: 105, distance: 73.0
click at [54, 105] on div "1 X2O - Apeldoorn(Aida Massaad) Het Rietveld 44, Apeldoorn Delivery — 09:29 10:…" at bounding box center [58, 138] width 116 height 100
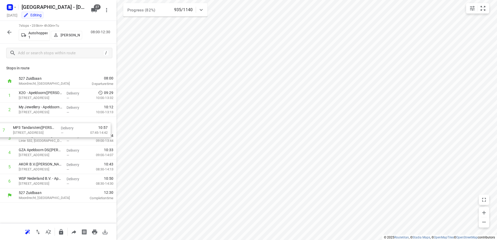
drag, startPoint x: 49, startPoint y: 167, endPoint x: 48, endPoint y: 121, distance: 45.7
click at [48, 121] on div "1 X2O - Apeldoorn(Aida Massaad) Het Rietveld 44, Apeldoorn Delivery — 09:29 10:…" at bounding box center [58, 138] width 116 height 100
drag, startPoint x: 52, startPoint y: 163, endPoint x: 52, endPoint y: 135, distance: 28.8
click at [52, 135] on div "1 X2O - Apeldoorn(Aida Massaad) Het Rietveld 44, Apeldoorn Delivery — 09:29 10:…" at bounding box center [58, 138] width 116 height 100
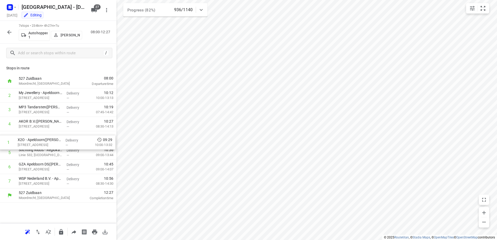
drag, startPoint x: 59, startPoint y: 94, endPoint x: 58, endPoint y: 146, distance: 51.7
click at [58, 146] on div "1 X2O - Apeldoorn(Aida Massaad) Het Rietveld 44, Apeldoorn Delivery — 09:29 10:…" at bounding box center [58, 138] width 116 height 100
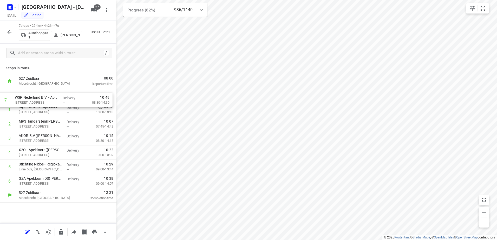
drag, startPoint x: 67, startPoint y: 184, endPoint x: 62, endPoint y: 99, distance: 85.9
click at [62, 100] on div "1 My Jewellery - Apeldoorn(Storemanager Apeldoorn) Hoofdstraat 59, Apeldoorn De…" at bounding box center [58, 138] width 116 height 100
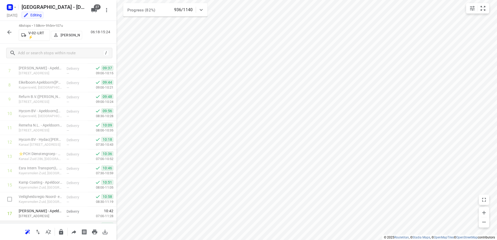
scroll to position [208, 0]
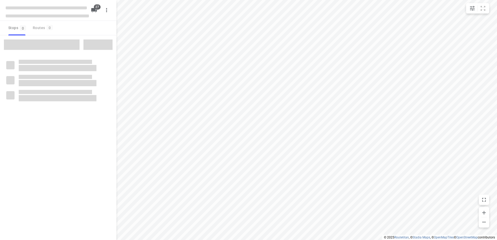
checkbox input "true"
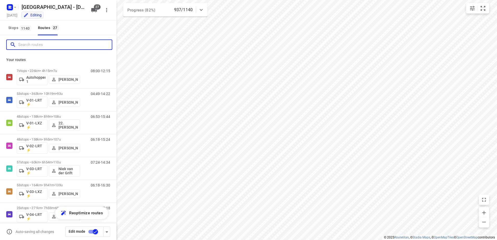
click at [50, 46] on input "Search routes" at bounding box center [65, 45] width 94 height 8
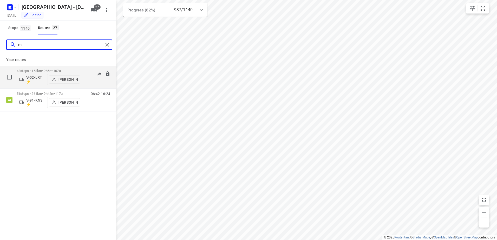
type input "mi"
click at [70, 68] on div "48 stops • 158km • 9h5m • 107u V-02-LRT ⚡ [PERSON_NAME]" at bounding box center [48, 77] width 63 height 22
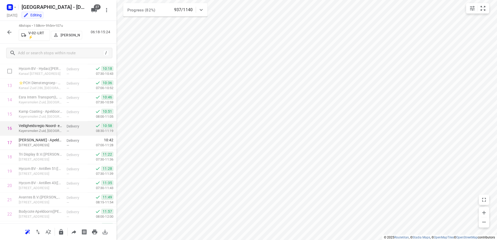
scroll to position [182, 0]
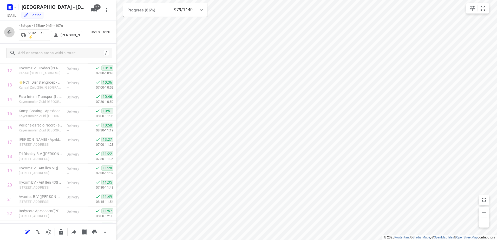
click at [12, 31] on button "button" at bounding box center [9, 32] width 10 height 10
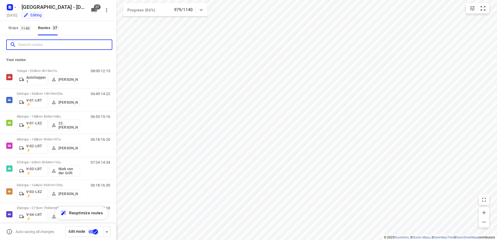
click at [31, 47] on input "Search routes" at bounding box center [65, 45] width 94 height 8
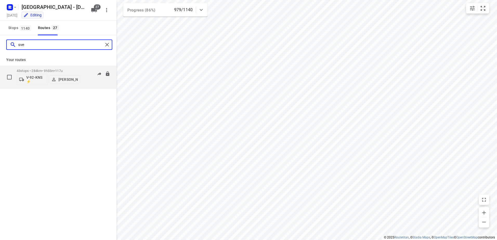
type input "sve"
click at [30, 69] on p "43 stops • 284km • 9h55m • 117u" at bounding box center [48, 71] width 63 height 4
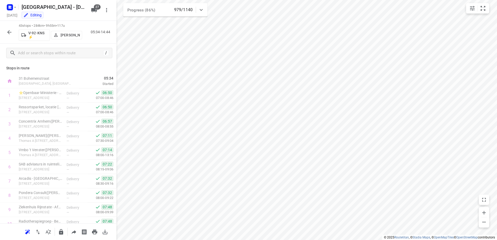
scroll to position [494, 0]
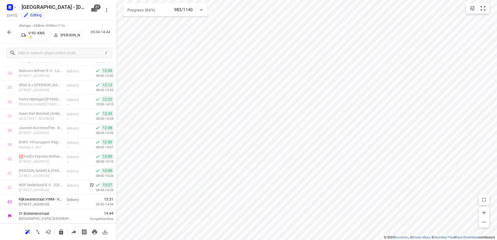
click at [10, 31] on icon "button" at bounding box center [9, 32] width 6 height 6
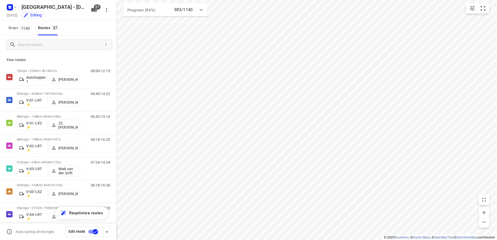
click at [49, 51] on div "/" at bounding box center [58, 44] width 116 height 19
click at [55, 43] on input "Search routes" at bounding box center [59, 45] width 83 height 8
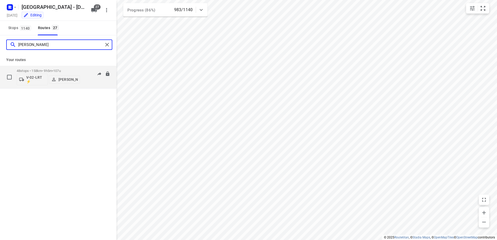
type input "[PERSON_NAME]"
click at [47, 70] on p "48 stops • 158km • 9h5m • 107u" at bounding box center [48, 71] width 63 height 4
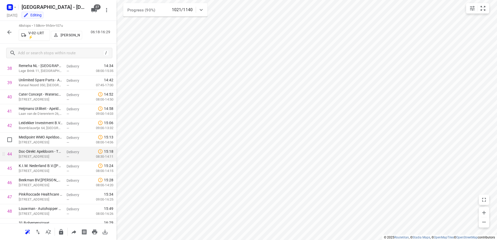
scroll to position [565, 0]
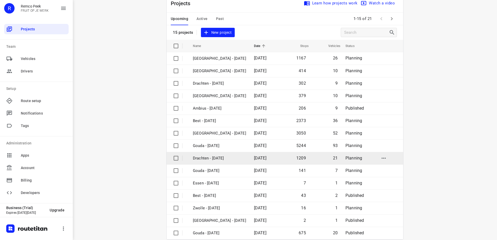
scroll to position [23, 0]
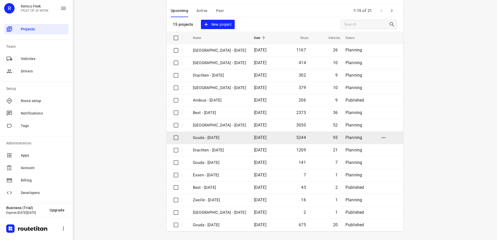
click at [221, 136] on p "Gouda - Monday" at bounding box center [219, 138] width 53 height 6
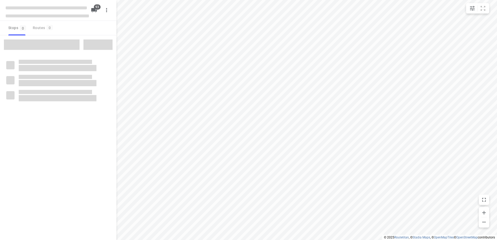
checkbox input "true"
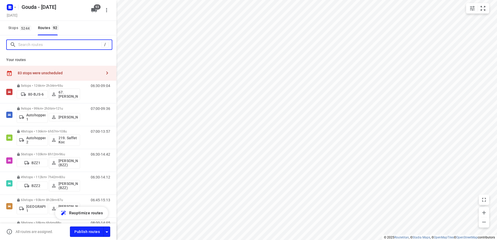
click at [56, 46] on input "Search routes" at bounding box center [59, 45] width 83 height 8
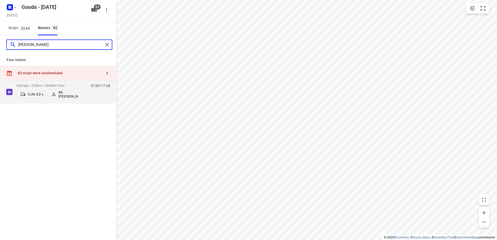
type input "deborah"
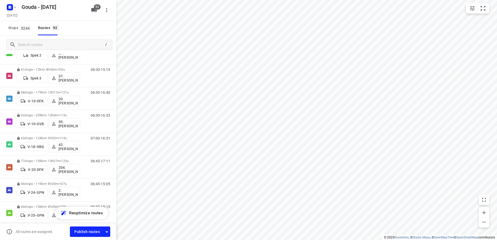
scroll to position [78, 0]
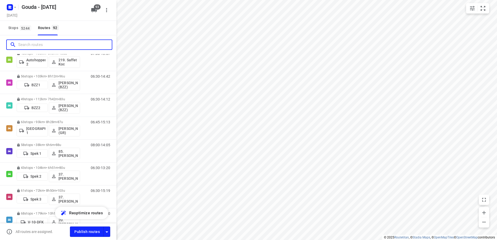
click at [64, 43] on input "Search routes" at bounding box center [65, 45] width 94 height 8
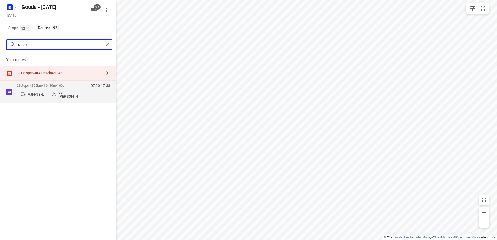
scroll to position [0, 0]
type input "deborah"
click at [41, 87] on p "62 stops • 225km • 10h39m • 100u" at bounding box center [48, 86] width 63 height 4
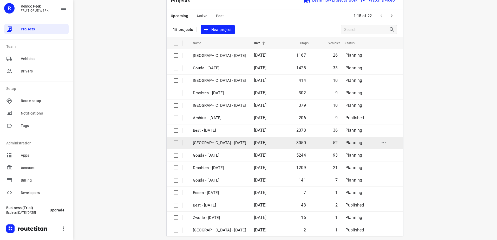
scroll to position [23, 0]
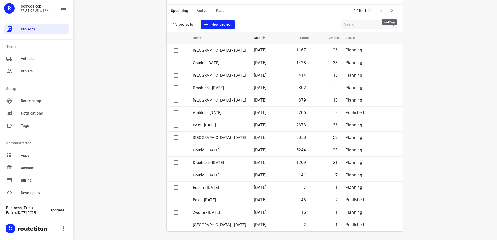
click at [391, 10] on icon "button" at bounding box center [391, 11] width 6 height 6
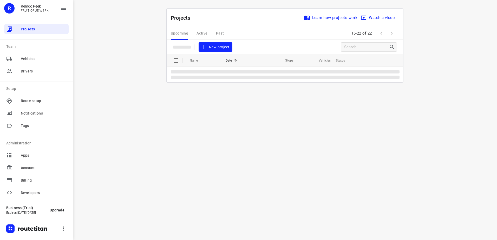
scroll to position [0, 0]
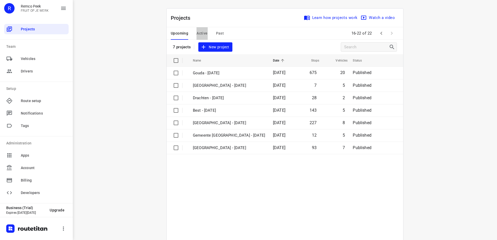
click at [202, 29] on button "Active" at bounding box center [201, 33] width 11 height 12
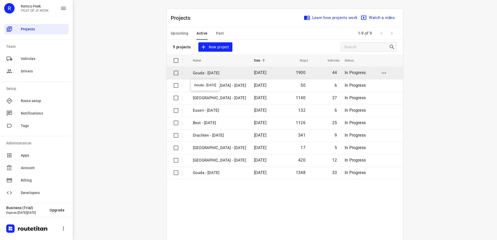
click at [216, 74] on p "Gouda - Wednesday" at bounding box center [219, 73] width 53 height 6
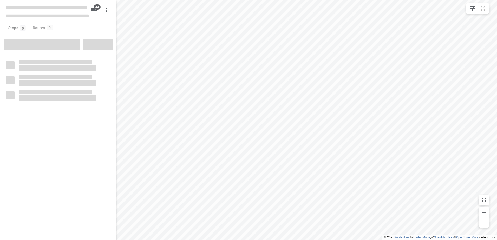
checkbox input "true"
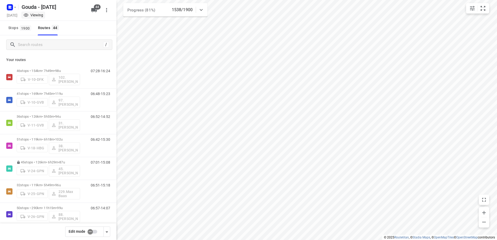
click at [48, 46] on div "/ Your routes 46 stops • 154km • 7h49m • 98u V-10-DFK 102.Vincent Dekker 07:28-…" at bounding box center [58, 129] width 116 height 188
click at [48, 46] on input "Search routes" at bounding box center [60, 45] width 85 height 8
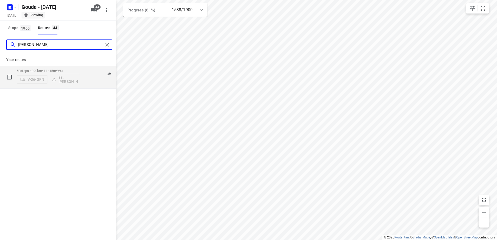
type input "deborah"
click at [44, 70] on p "50 stops • 290km • 11h15m • 99u" at bounding box center [48, 71] width 63 height 4
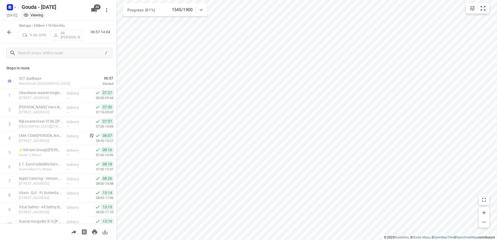
click at [4, 33] on button "button" at bounding box center [9, 32] width 10 height 10
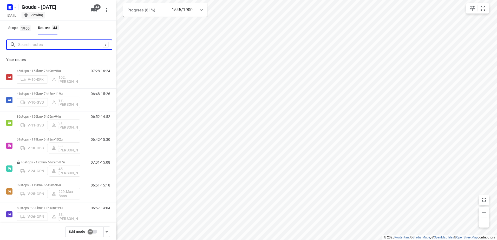
click at [37, 43] on input "Search routes" at bounding box center [60, 45] width 85 height 8
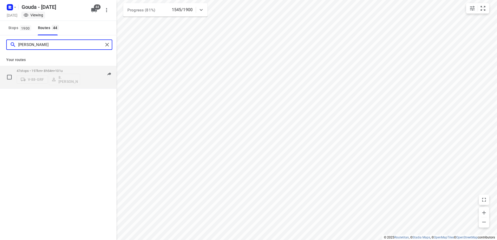
type input "brian"
click at [41, 70] on p "47 stops • 197km • 8h54m • 101u" at bounding box center [48, 71] width 63 height 4
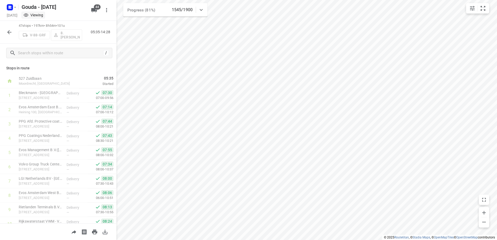
click at [270, 240] on html "i © 2025 Routetitan , © Stadia Maps , © OpenMapTiles © OpenStreetMap contributo…" at bounding box center [248, 120] width 497 height 240
click at [12, 37] on div at bounding box center [9, 32] width 10 height 10
click at [10, 31] on icon "button" at bounding box center [9, 32] width 6 height 6
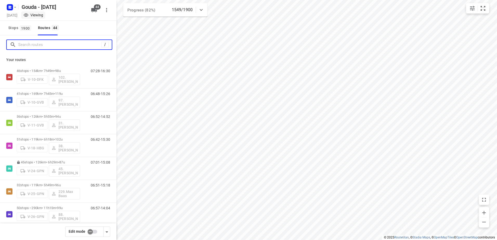
click at [29, 47] on input "Search routes" at bounding box center [59, 45] width 83 height 8
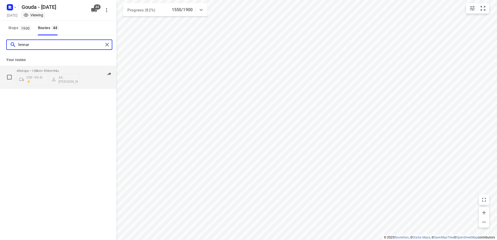
type input "lennar"
click at [36, 70] on p "49 stops • 138km • 9h6m • 94u" at bounding box center [48, 71] width 63 height 4
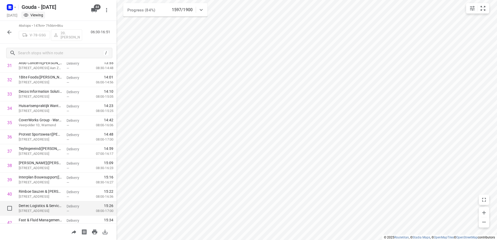
scroll to position [433, 0]
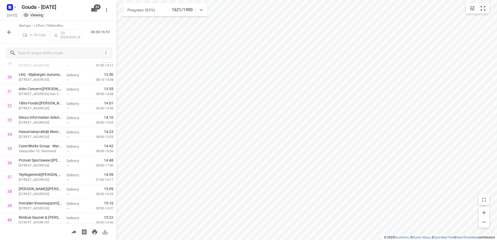
click at [11, 33] on icon "button" at bounding box center [9, 32] width 6 height 6
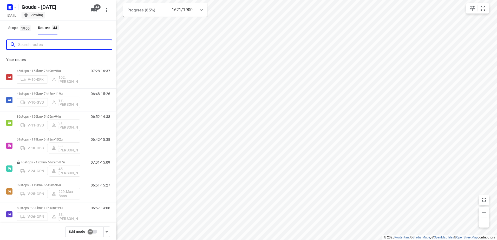
click at [42, 46] on input "Search routes" at bounding box center [65, 45] width 94 height 8
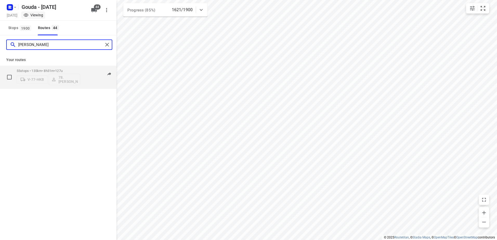
type input "jesse"
click at [54, 72] on p "55 stops • 135km • 8h31m • 127u" at bounding box center [48, 71] width 63 height 4
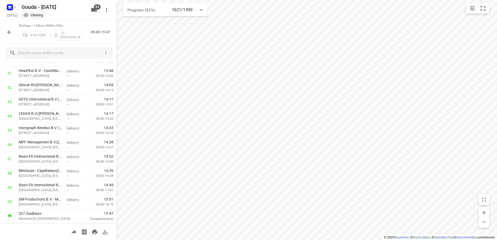
scroll to position [594, 0]
click at [10, 28] on button "button" at bounding box center [9, 32] width 10 height 10
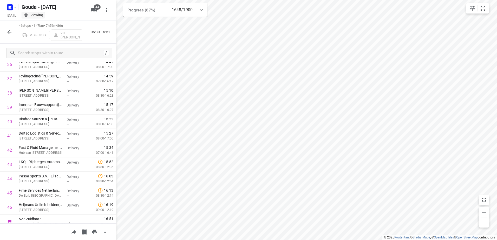
scroll to position [536, 0]
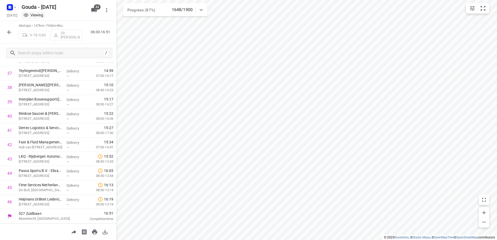
click at [91, 10] on button "44" at bounding box center [94, 10] width 10 height 10
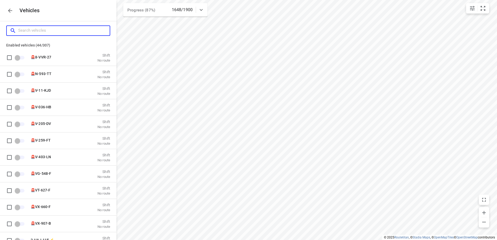
click at [73, 34] on input "Search vehicles" at bounding box center [63, 30] width 91 height 8
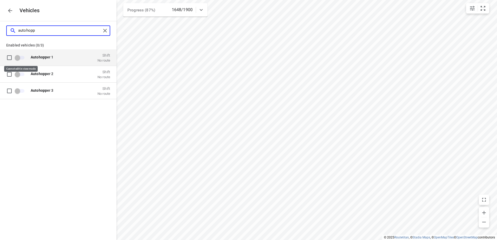
type input "autohopp"
click at [24, 57] on span "grid" at bounding box center [20, 58] width 9 height 4
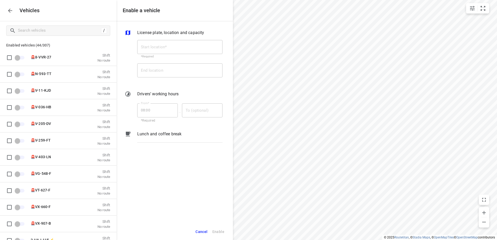
click at [9, 10] on icon "button" at bounding box center [10, 11] width 4 height 4
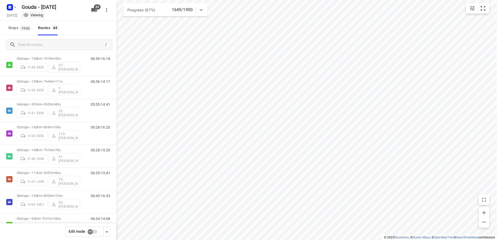
scroll to position [182, 0]
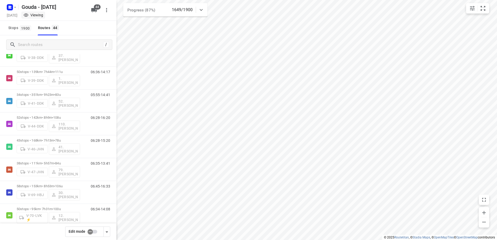
click at [92, 233] on input "checkbox" at bounding box center [90, 232] width 30 height 10
checkbox input "false"
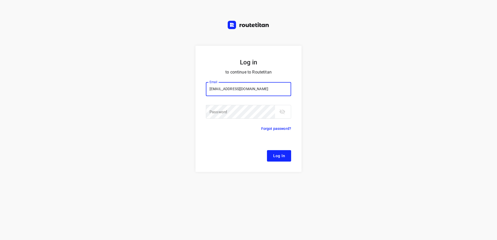
type input "[EMAIL_ADDRESS][DOMAIN_NAME]"
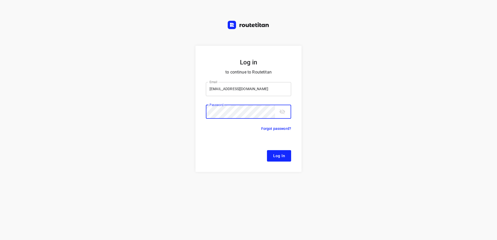
click at [267, 150] on button "Log In" at bounding box center [279, 155] width 24 height 11
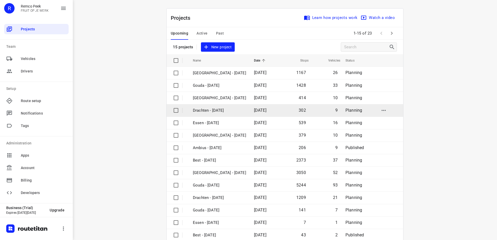
scroll to position [23, 0]
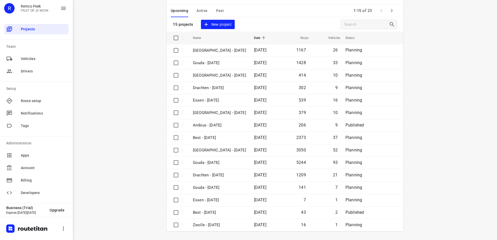
click at [203, 9] on span "Active" at bounding box center [201, 11] width 11 height 6
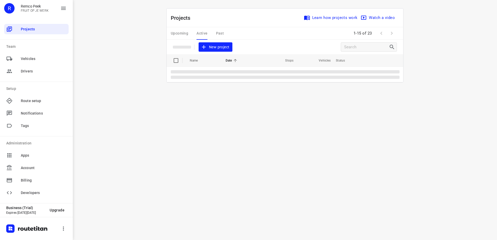
scroll to position [0, 0]
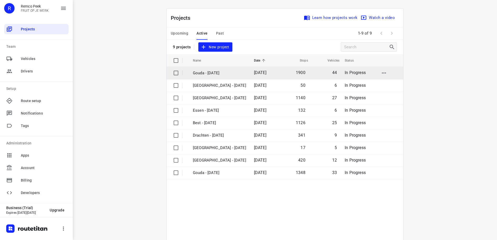
click at [210, 74] on p "Gouda - Wednesday" at bounding box center [219, 73] width 53 height 6
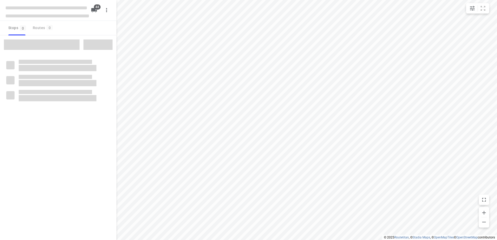
checkbox input "true"
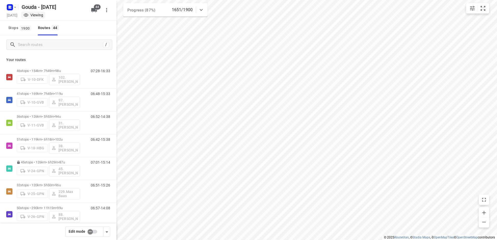
click at [93, 235] on input "checkbox" at bounding box center [90, 232] width 30 height 10
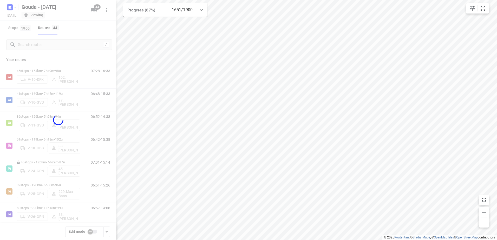
checkbox input "true"
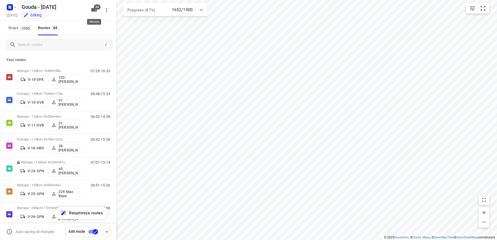
click at [97, 8] on span "44" at bounding box center [97, 6] width 7 height 5
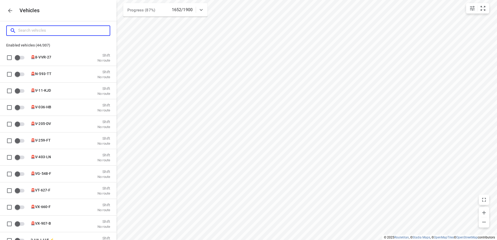
click at [72, 29] on input "Search vehicles" at bounding box center [63, 30] width 91 height 8
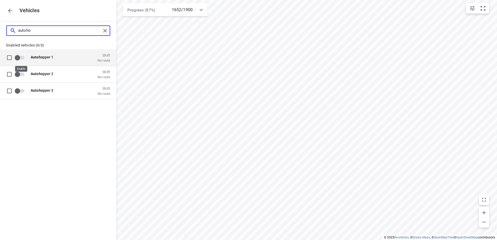
type input "autoho"
click at [25, 60] on input "grid" at bounding box center [18, 57] width 30 height 10
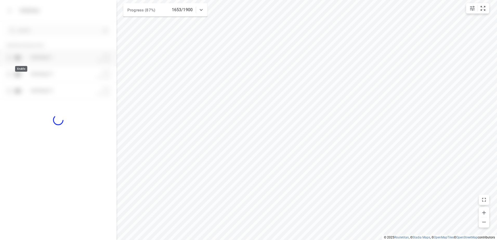
checkbox input "true"
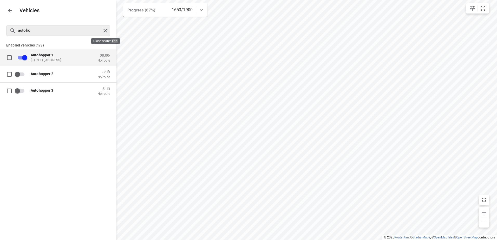
checkbox input "false"
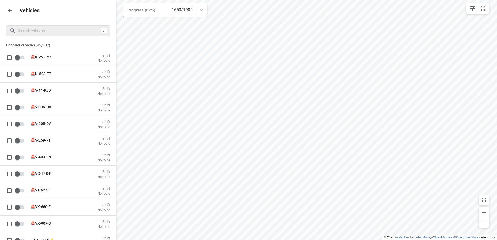
click at [11, 14] on button "button" at bounding box center [10, 10] width 10 height 10
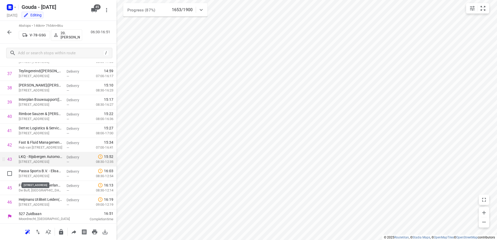
scroll to position [536, 0]
click at [10, 163] on input "checkbox" at bounding box center [9, 159] width 10 height 10
checkbox input "true"
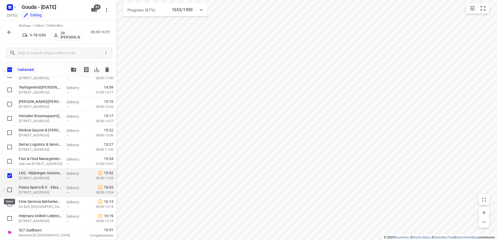
click at [7, 190] on input "checkbox" at bounding box center [9, 190] width 10 height 10
checkbox input "true"
click at [7, 206] on input "checkbox" at bounding box center [9, 204] width 10 height 10
checkbox input "true"
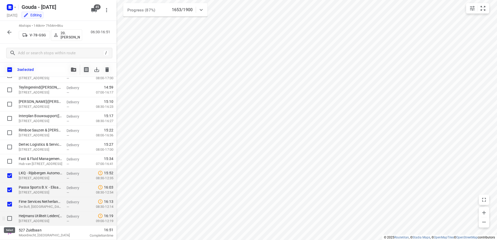
click at [9, 217] on input "checkbox" at bounding box center [9, 218] width 10 height 10
checkbox input "true"
click at [70, 72] on button "button" at bounding box center [73, 69] width 10 height 10
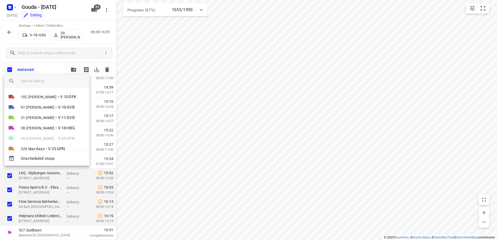
click at [56, 84] on input "search vehicle" at bounding box center [53, 81] width 64 height 8
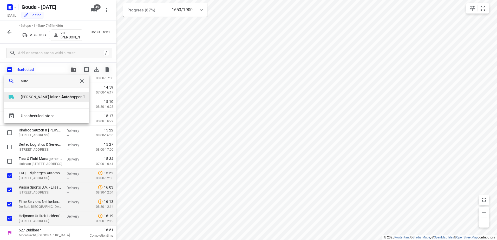
type input "auto"
click at [61, 99] on b "Auto" at bounding box center [65, 97] width 8 height 5
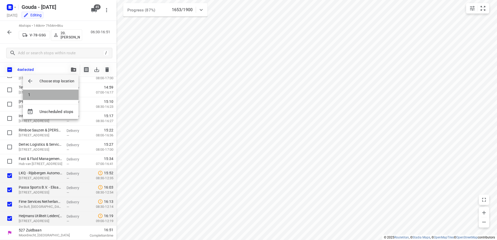
click at [67, 95] on li "1" at bounding box center [51, 95] width 56 height 10
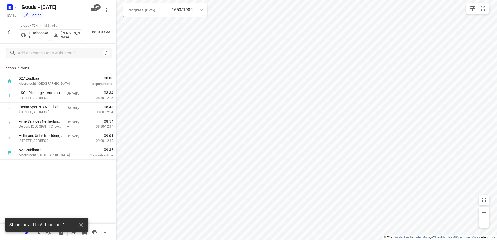
scroll to position [0, 0]
click at [79, 36] on p "Daan Mulder false" at bounding box center [70, 35] width 19 height 8
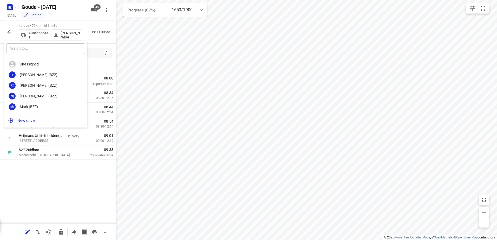
click at [56, 50] on input "text" at bounding box center [45, 48] width 78 height 11
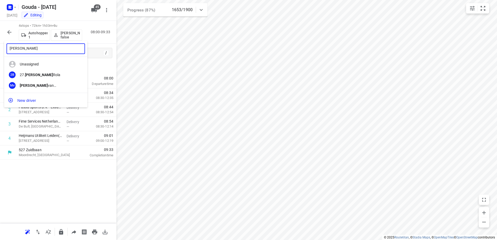
type input "monika"
click at [42, 73] on div "27. Monika Rola" at bounding box center [47, 75] width 55 height 4
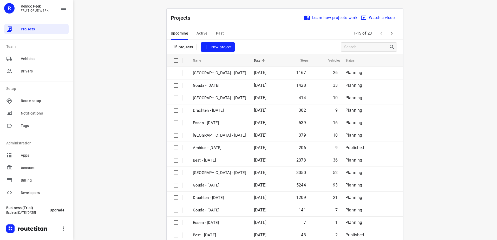
click at [191, 34] on div "Upcoming Active Past" at bounding box center [201, 33] width 61 height 12
click at [196, 35] on span "Active" at bounding box center [201, 33] width 11 height 6
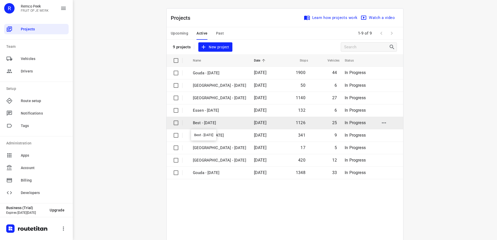
click at [219, 124] on p "Best - Wednesday" at bounding box center [219, 123] width 53 height 6
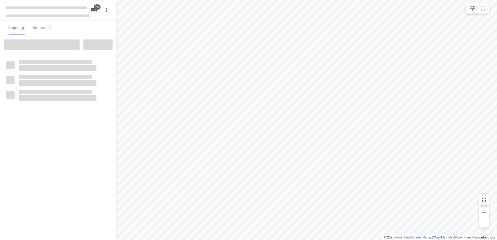
checkbox input "true"
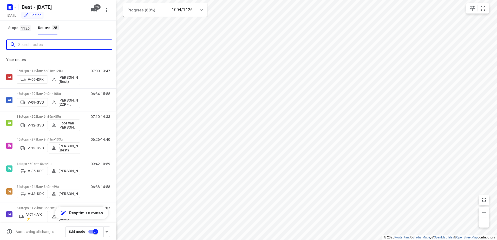
click at [56, 46] on input "Search routes" at bounding box center [65, 45] width 94 height 8
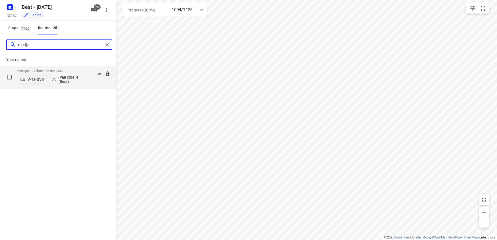
type input "merijn"
click at [43, 73] on div "V-13-GVB Merijn Janssen (Best)" at bounding box center [48, 79] width 63 height 12
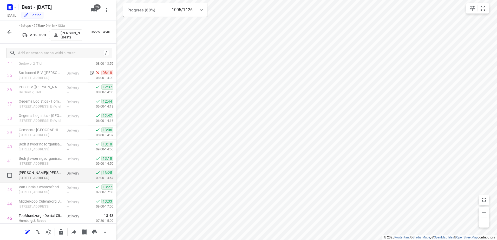
scroll to position [536, 0]
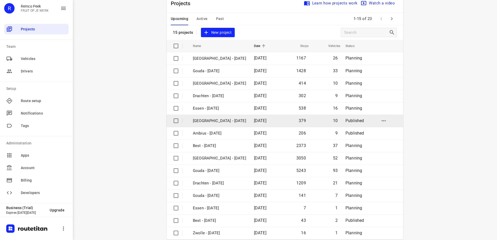
scroll to position [23, 0]
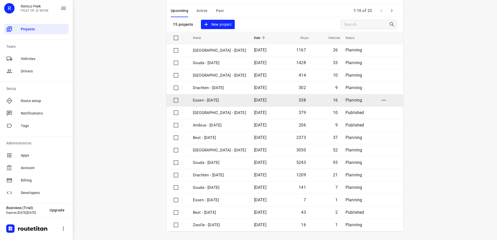
click at [229, 99] on p "Essen - [DATE]" at bounding box center [219, 100] width 53 height 6
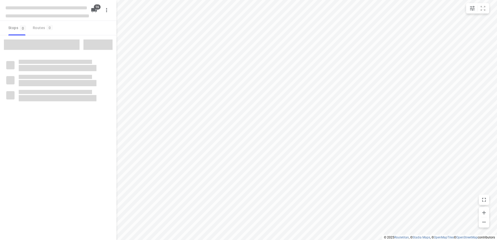
checkbox input "true"
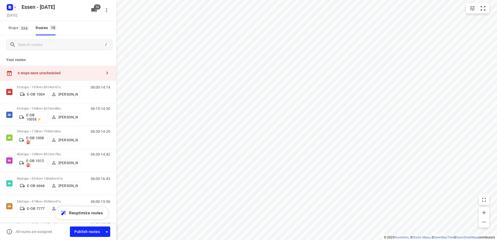
click at [12, 8] on rect "button" at bounding box center [10, 7] width 6 height 6
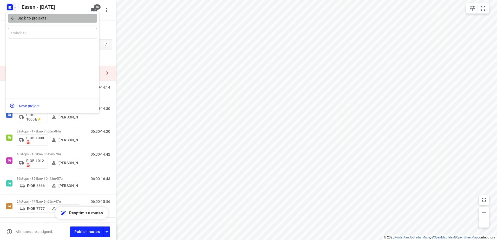
click at [18, 18] on p "Back to projects" at bounding box center [31, 18] width 29 height 6
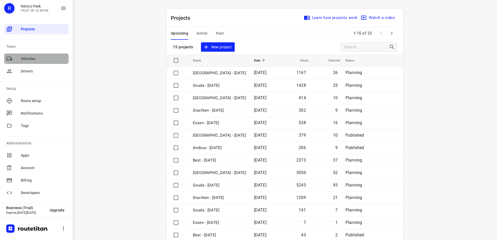
click at [37, 54] on div "Vehicles" at bounding box center [36, 59] width 64 height 10
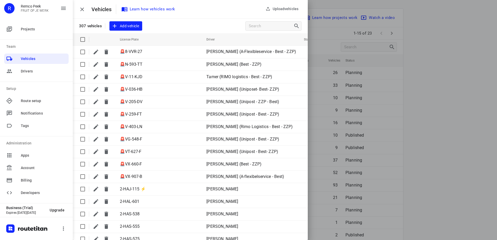
click at [265, 23] on div at bounding box center [248, 120] width 497 height 240
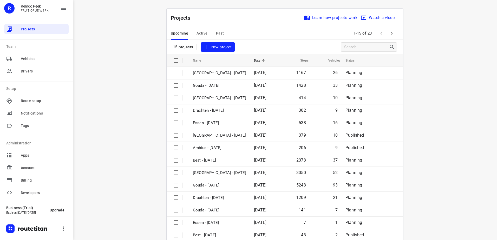
click at [262, 27] on div "Upcoming Active Past 1-15 of 23" at bounding box center [285, 33] width 236 height 12
click at [21, 59] on span "Vehicles" at bounding box center [44, 58] width 46 height 5
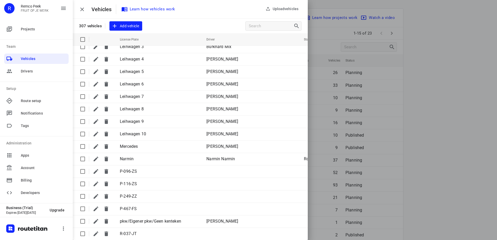
scroll to position [883, 0]
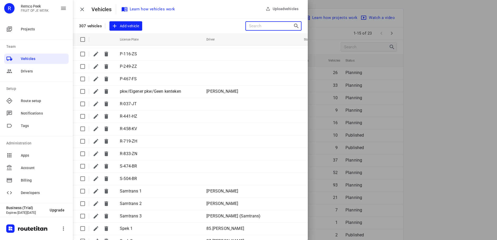
click at [253, 27] on input "Search vehicles" at bounding box center [271, 26] width 44 height 8
click at [276, 26] on input "Search vehicles" at bounding box center [271, 26] width 44 height 8
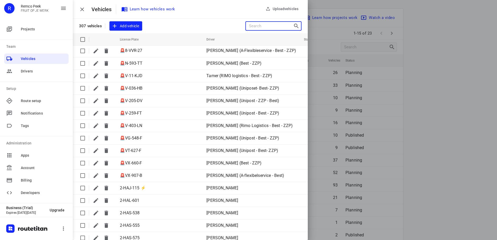
scroll to position [0, 0]
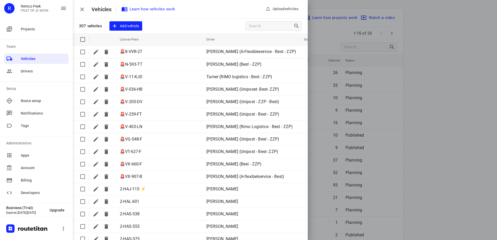
drag, startPoint x: 448, startPoint y: 108, endPoint x: 410, endPoint y: 173, distance: 75.5
click at [448, 108] on div at bounding box center [248, 120] width 497 height 240
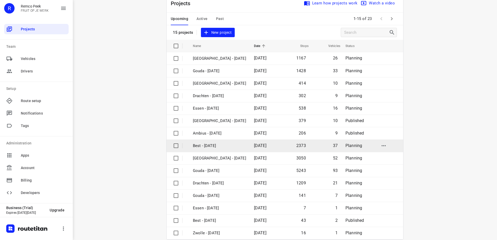
scroll to position [23, 0]
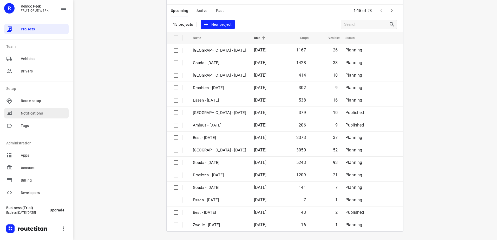
click at [37, 60] on span "Vehicles" at bounding box center [44, 58] width 46 height 5
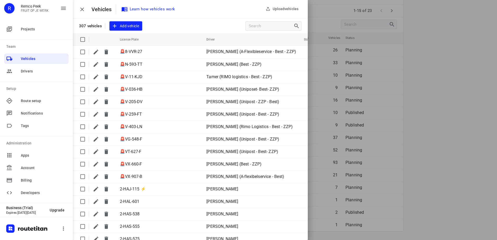
click at [456, 137] on div at bounding box center [248, 120] width 497 height 240
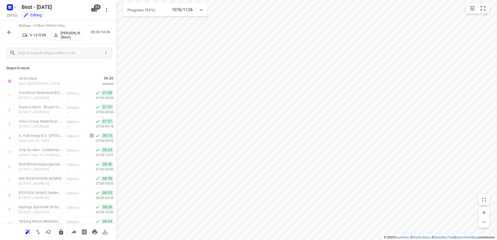
scroll to position [536, 0]
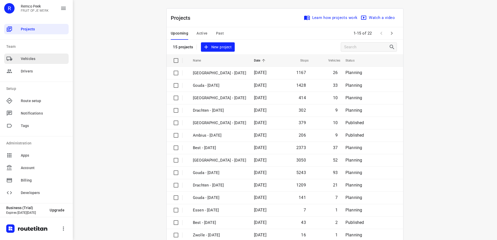
click at [26, 58] on span "Vehicles" at bounding box center [44, 58] width 46 height 5
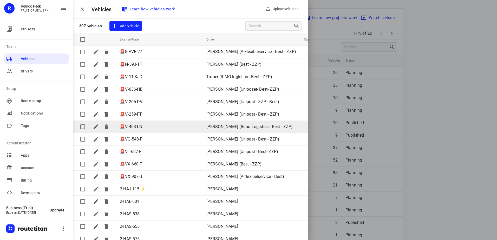
scroll to position [156, 0]
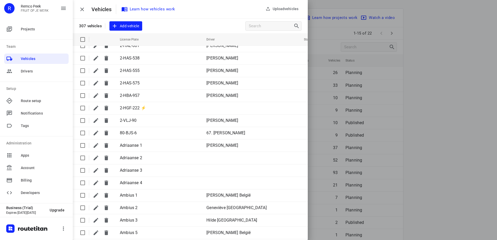
click at [465, 104] on div at bounding box center [248, 120] width 497 height 240
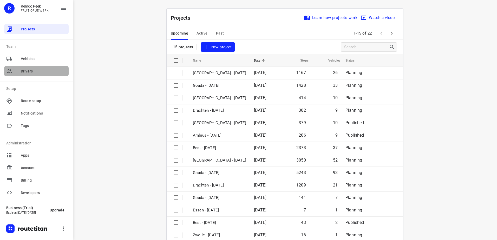
click at [26, 75] on div "Drivers" at bounding box center [36, 71] width 64 height 10
click at [37, 59] on span "Vehicles" at bounding box center [44, 58] width 46 height 5
click at [44, 61] on span "Vehicles" at bounding box center [44, 58] width 46 height 5
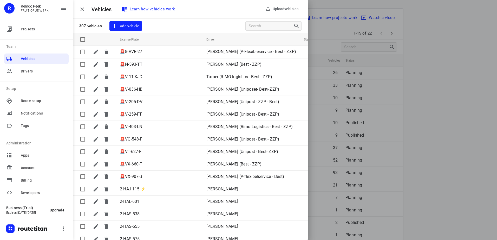
click at [422, 136] on div at bounding box center [248, 120] width 497 height 240
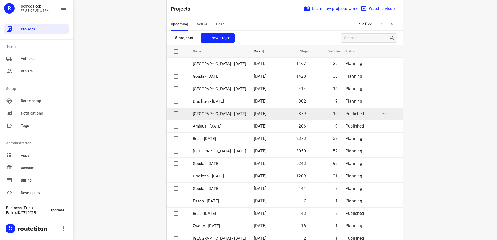
scroll to position [23, 0]
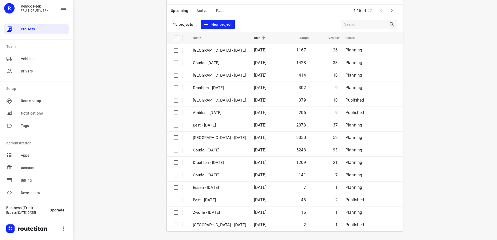
click at [472, 136] on div "i © 2025 Routetitan , © Stadia Maps , © OpenMapTiles © OpenStreetMap contributo…" at bounding box center [285, 120] width 424 height 240
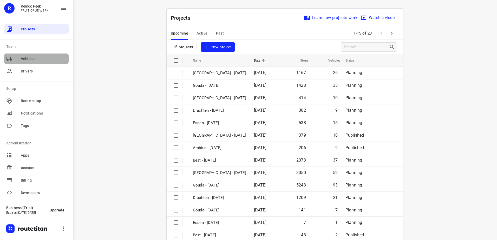
click at [32, 61] on span "Vehicles" at bounding box center [44, 58] width 46 height 5
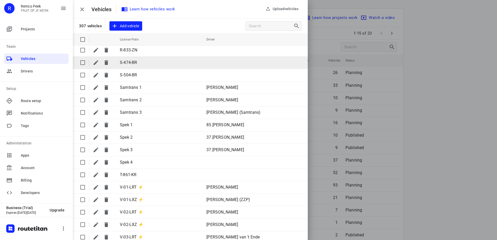
scroll to position [987, 0]
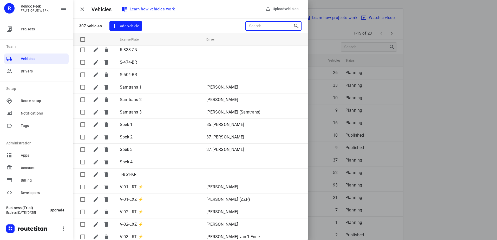
click at [276, 28] on input "Search vehicles" at bounding box center [271, 26] width 44 height 8
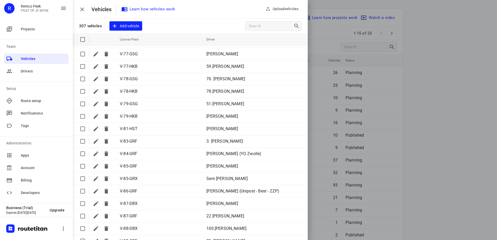
scroll to position [2104, 0]
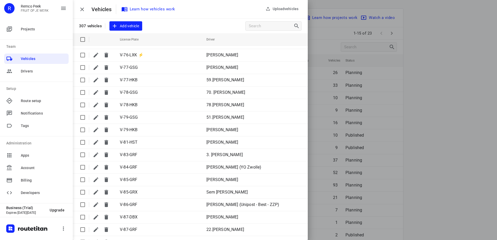
click at [411, 103] on div at bounding box center [248, 120] width 497 height 240
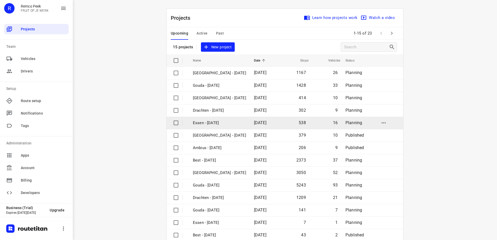
click at [220, 123] on p "Essen - Monday" at bounding box center [219, 123] width 53 height 6
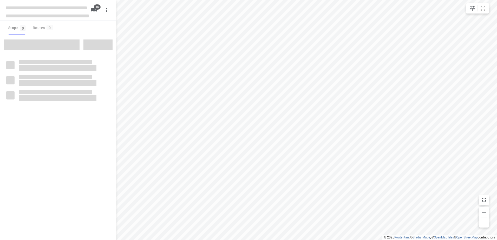
checkbox input "true"
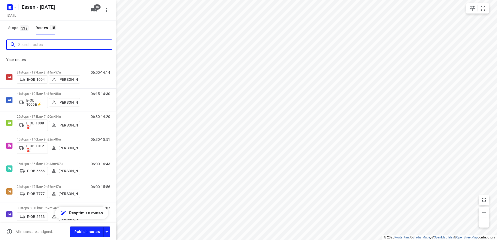
click at [42, 44] on input "Search routes" at bounding box center [65, 45] width 94 height 8
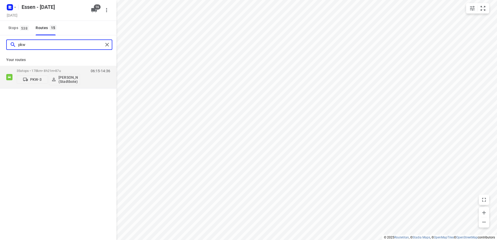
type input "pkw"
click at [14, 8] on icon "button" at bounding box center [15, 7] width 4 height 4
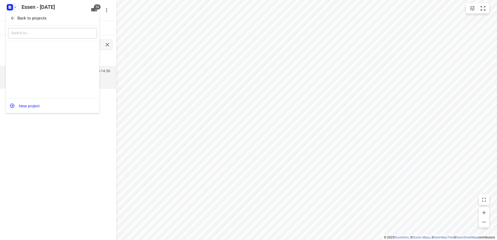
click at [21, 16] on p "Back to projects" at bounding box center [31, 18] width 29 height 6
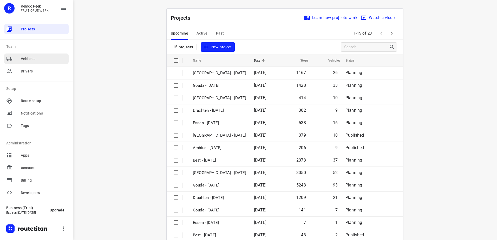
click at [29, 58] on span "Vehicles" at bounding box center [44, 58] width 46 height 5
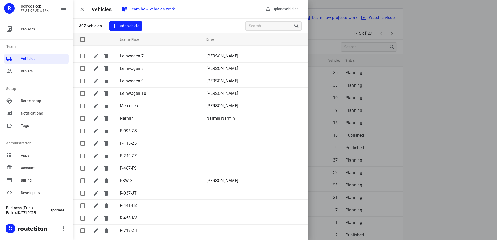
scroll to position [805, 0]
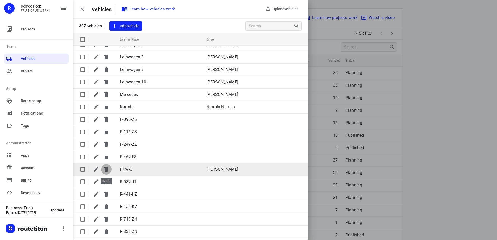
click at [107, 169] on icon "button" at bounding box center [106, 169] width 4 height 5
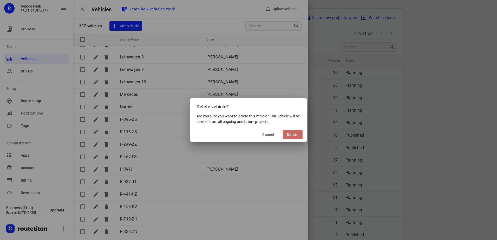
click at [297, 135] on span "Delete" at bounding box center [292, 134] width 11 height 4
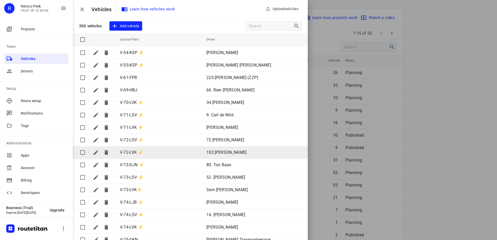
scroll to position [1896, 0]
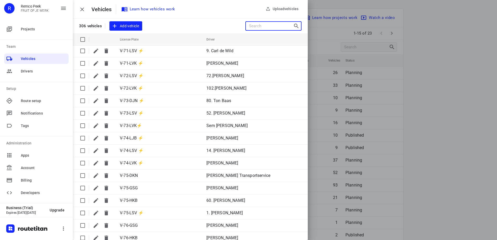
click at [265, 29] on input "Search vehicles" at bounding box center [271, 26] width 44 height 8
click at [122, 25] on span "Add vehicle" at bounding box center [125, 26] width 26 height 6
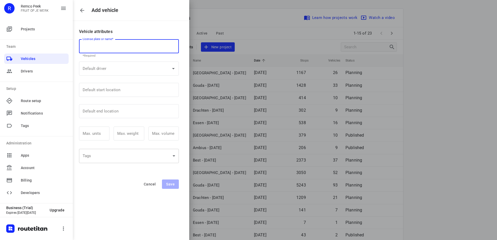
click at [128, 155] on div "​" at bounding box center [129, 156] width 100 height 14
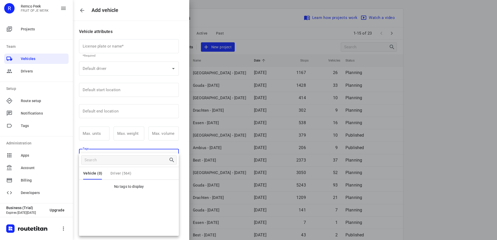
click at [144, 19] on div at bounding box center [248, 120] width 497 height 240
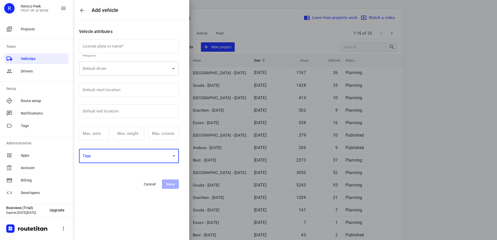
click at [159, 71] on input "Default driver" at bounding box center [121, 68] width 81 height 9
click at [140, 212] on div "Add vehicle Vehicle attributes License plate or name* License plate or name* *R…" at bounding box center [94, 120] width 189 height 240
click at [160, 159] on div "​" at bounding box center [129, 156] width 100 height 14
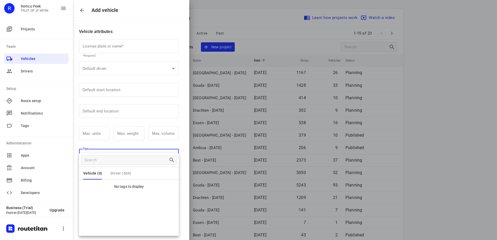
click at [81, 11] on div at bounding box center [248, 120] width 497 height 240
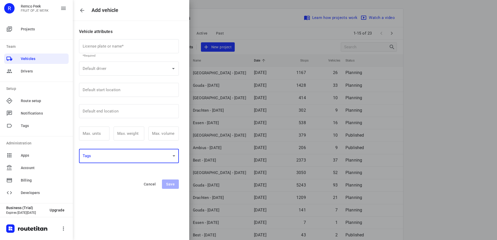
click at [79, 9] on button "button" at bounding box center [82, 10] width 10 height 10
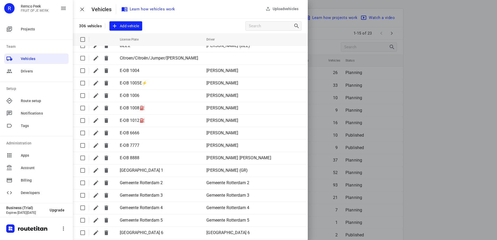
scroll to position [312, 0]
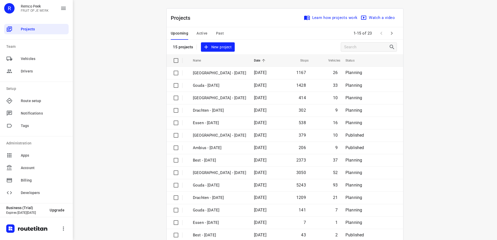
click at [426, 89] on div "i © 2025 Routetitan , © Stadia Maps , © OpenMapTiles © OpenStreetMap contributo…" at bounding box center [285, 120] width 424 height 240
click at [432, 121] on div "i © 2025 Routetitan , © Stadia Maps , © OpenMapTiles © OpenStreetMap contributo…" at bounding box center [285, 120] width 424 height 240
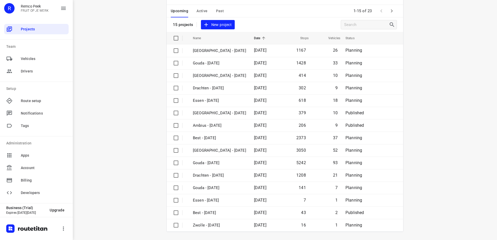
scroll to position [23, 0]
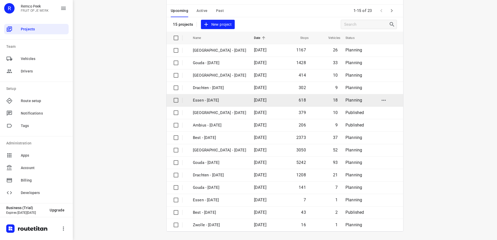
click at [230, 99] on p "Essen - [DATE]" at bounding box center [219, 100] width 53 height 6
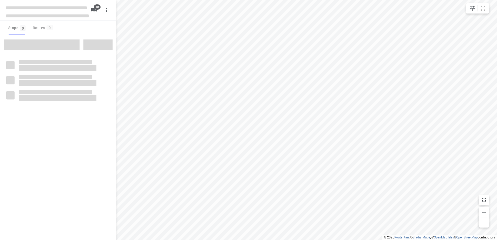
checkbox input "true"
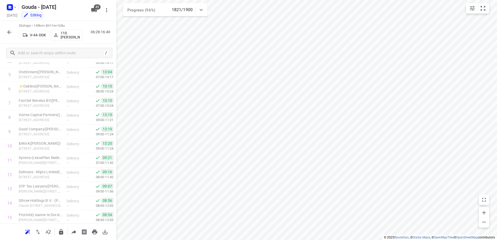
scroll to position [156, 0]
